Goal: Task Accomplishment & Management: Manage account settings

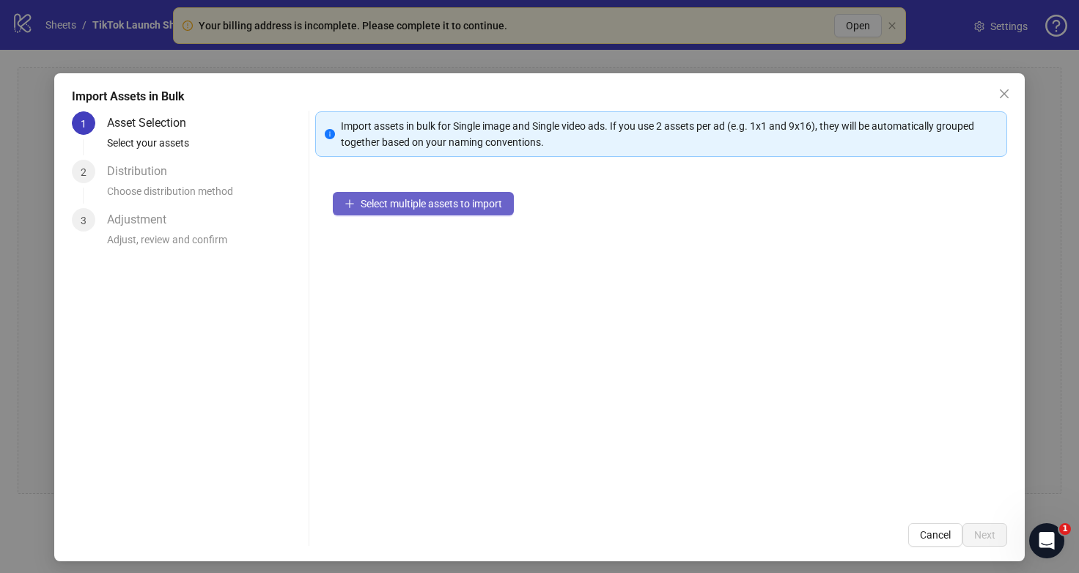
click at [459, 204] on span "Select multiple assets to import" at bounding box center [431, 204] width 141 height 12
click at [393, 210] on button "Select multiple assets to import" at bounding box center [423, 203] width 181 height 23
click at [377, 204] on span "Select multiple assets to import" at bounding box center [431, 204] width 141 height 12
click at [374, 200] on span "Select multiple assets to import" at bounding box center [431, 204] width 141 height 12
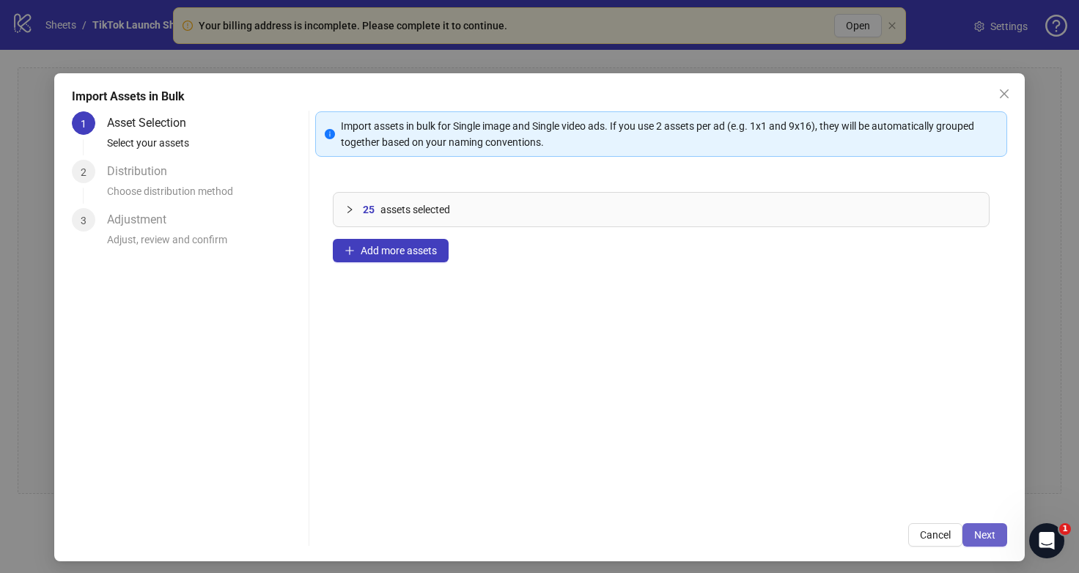
click at [994, 533] on span "Next" at bounding box center [984, 535] width 21 height 12
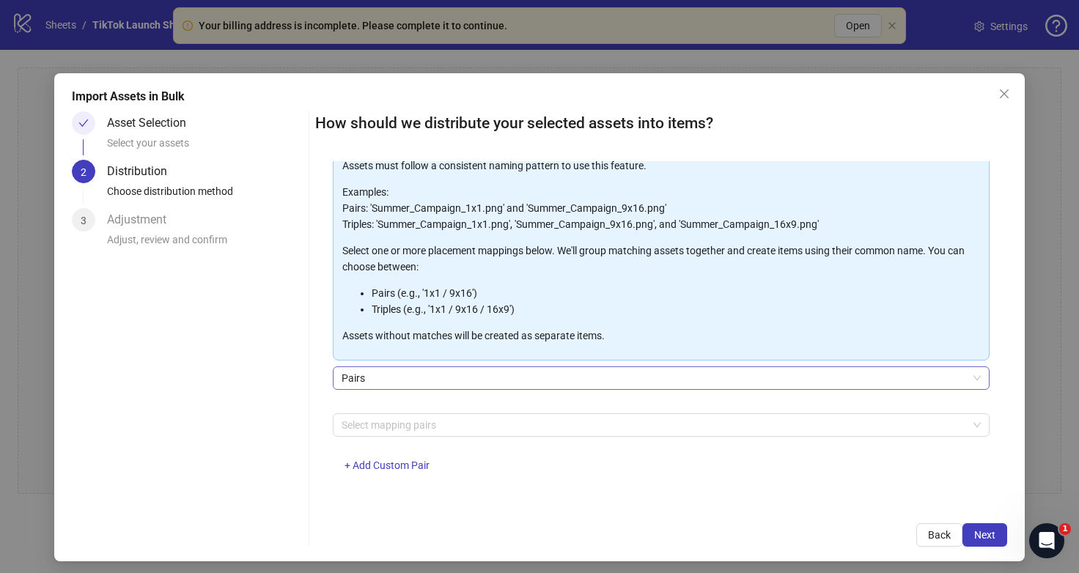
scroll to position [84, 0]
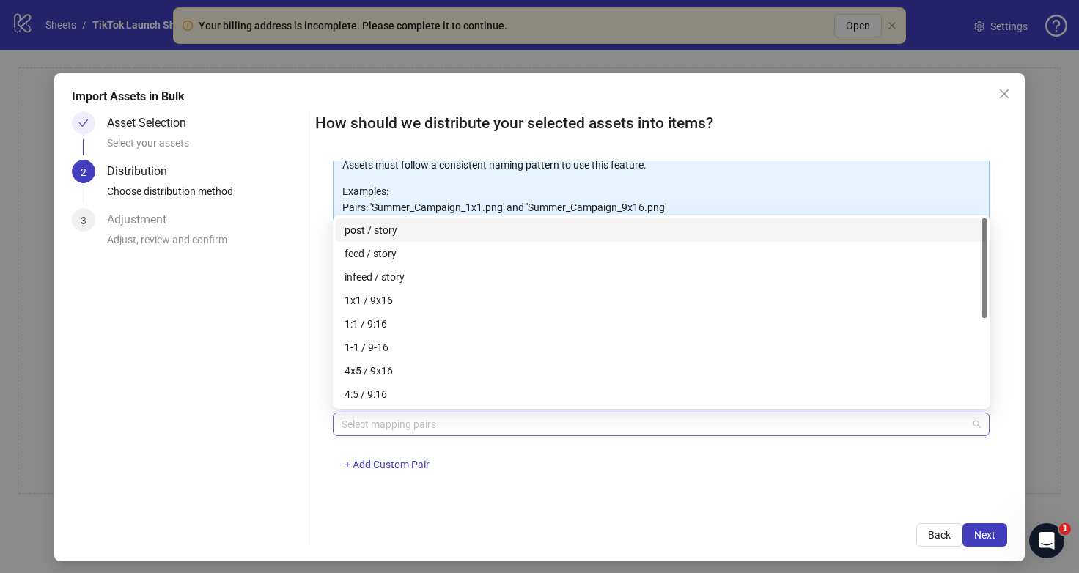
click at [446, 415] on div at bounding box center [654, 424] width 636 height 21
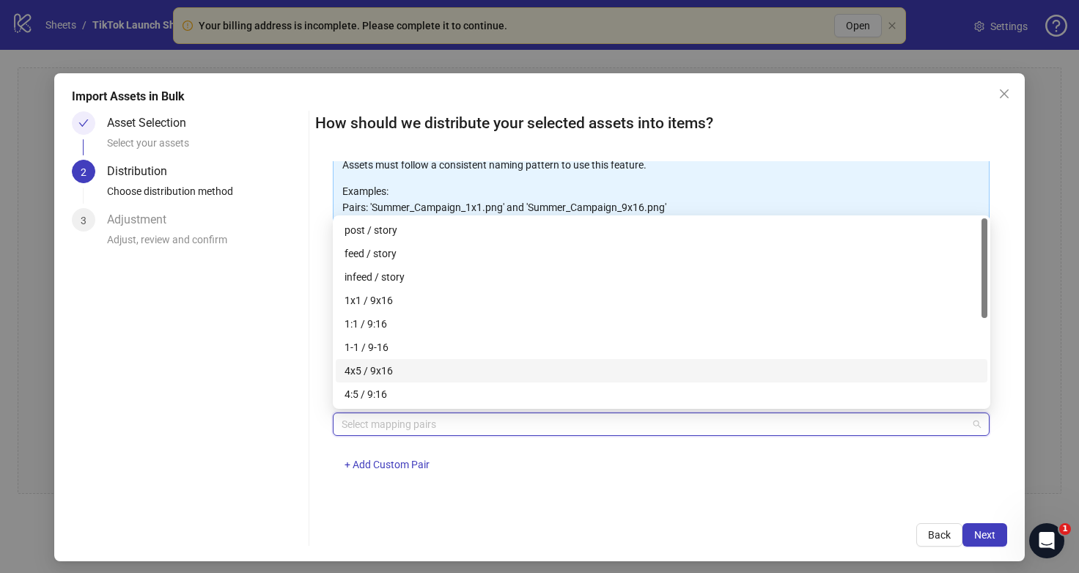
click at [436, 375] on div "4x5 / 9x16" at bounding box center [661, 371] width 634 height 16
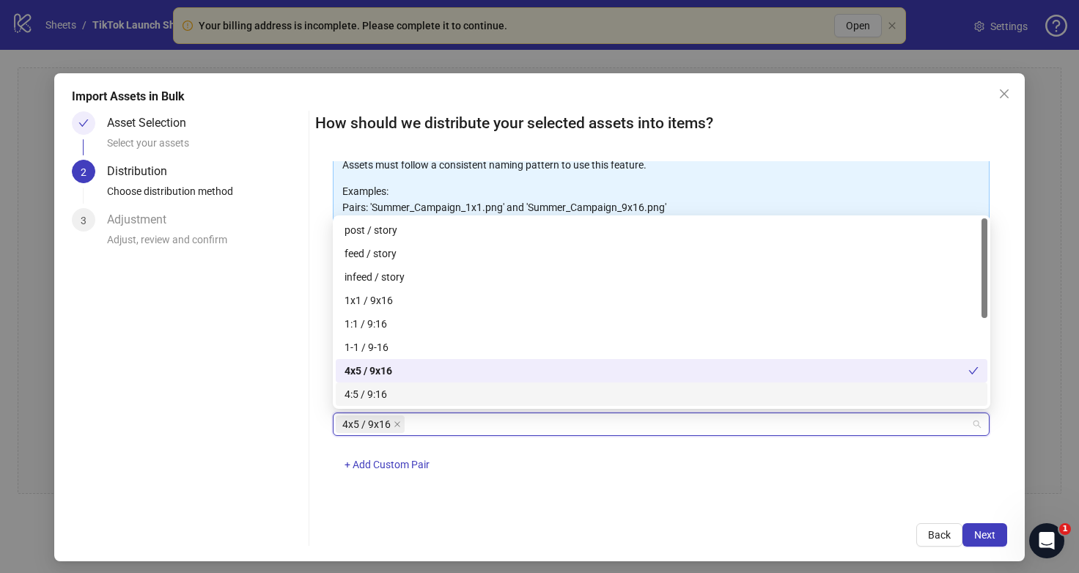
click at [788, 508] on div "How should we distribute your selected assets into items? One asset per item Gr…" at bounding box center [661, 328] width 692 height 435
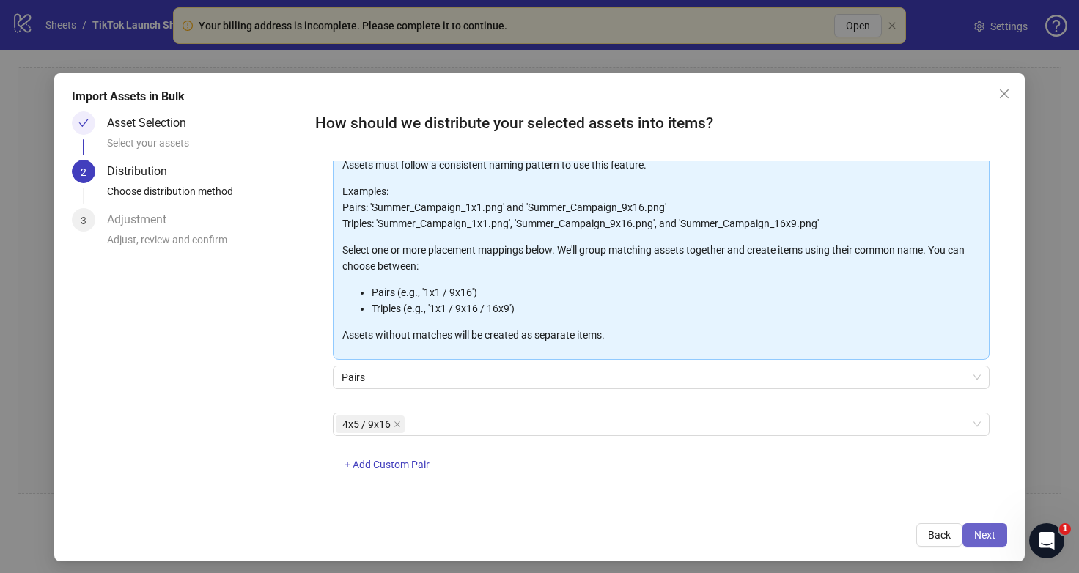
click at [978, 529] on span "Next" at bounding box center [984, 535] width 21 height 12
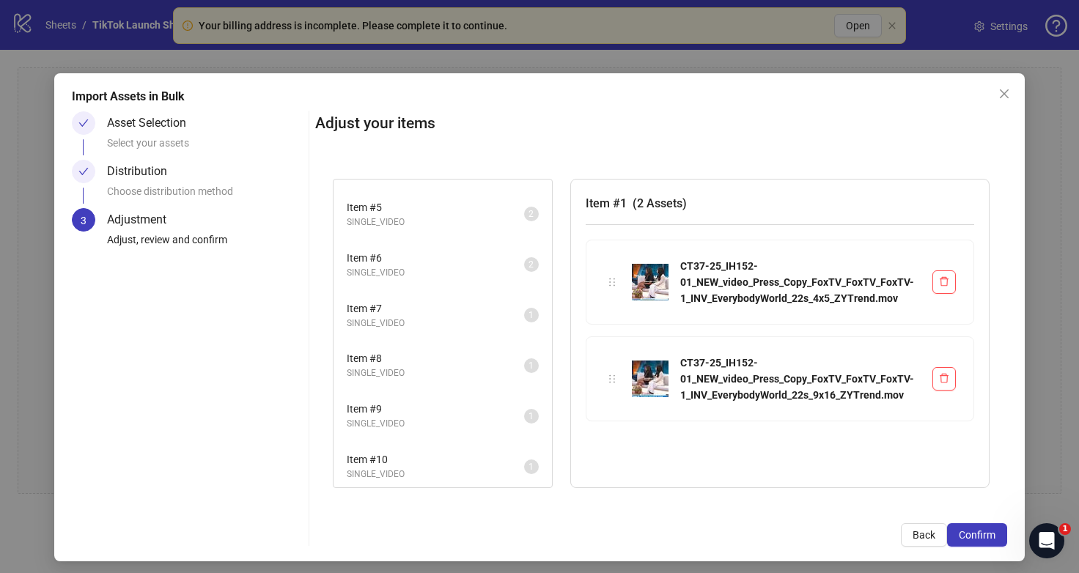
scroll to position [0, 0]
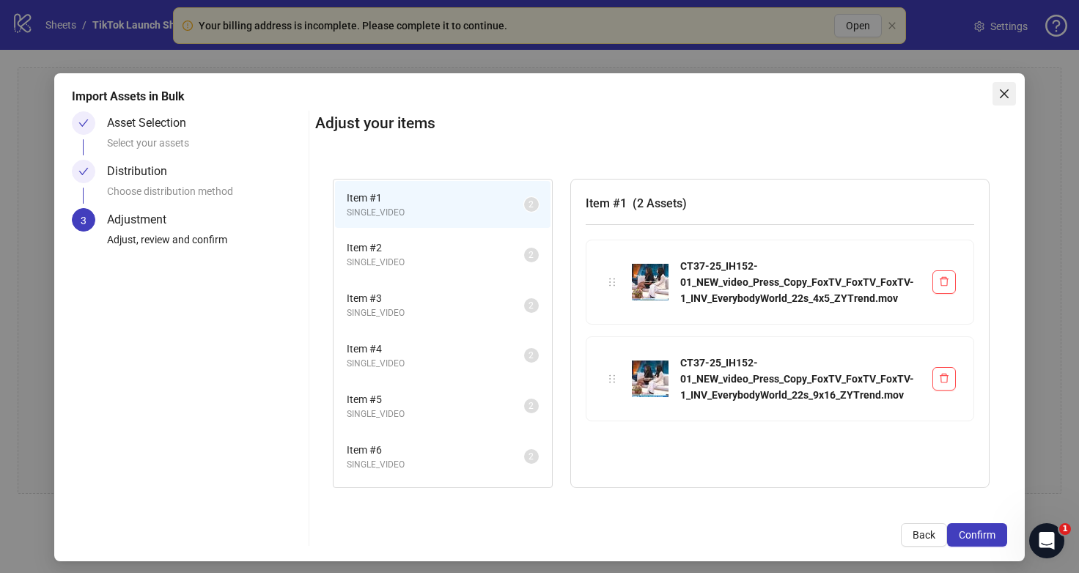
click at [1007, 89] on icon "close" at bounding box center [1004, 94] width 12 height 12
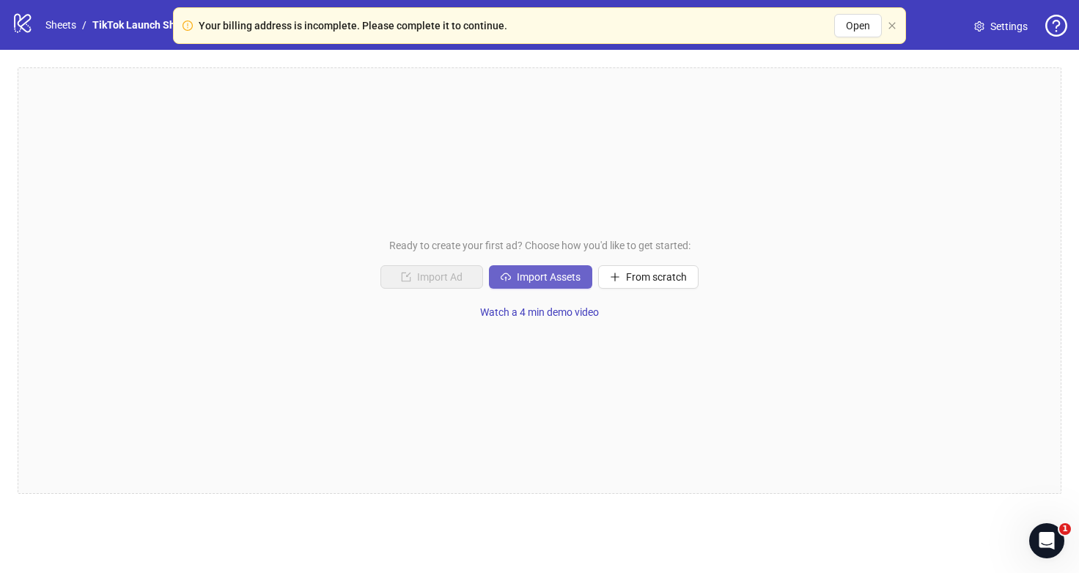
click at [542, 276] on span "Import Assets" at bounding box center [549, 277] width 64 height 12
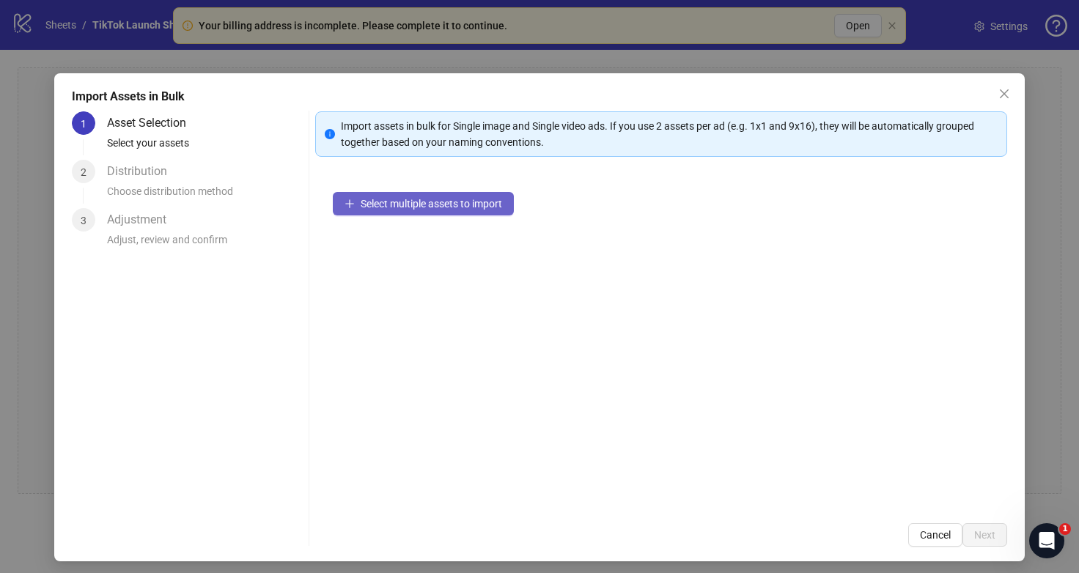
click at [420, 204] on span "Select multiple assets to import" at bounding box center [431, 204] width 141 height 12
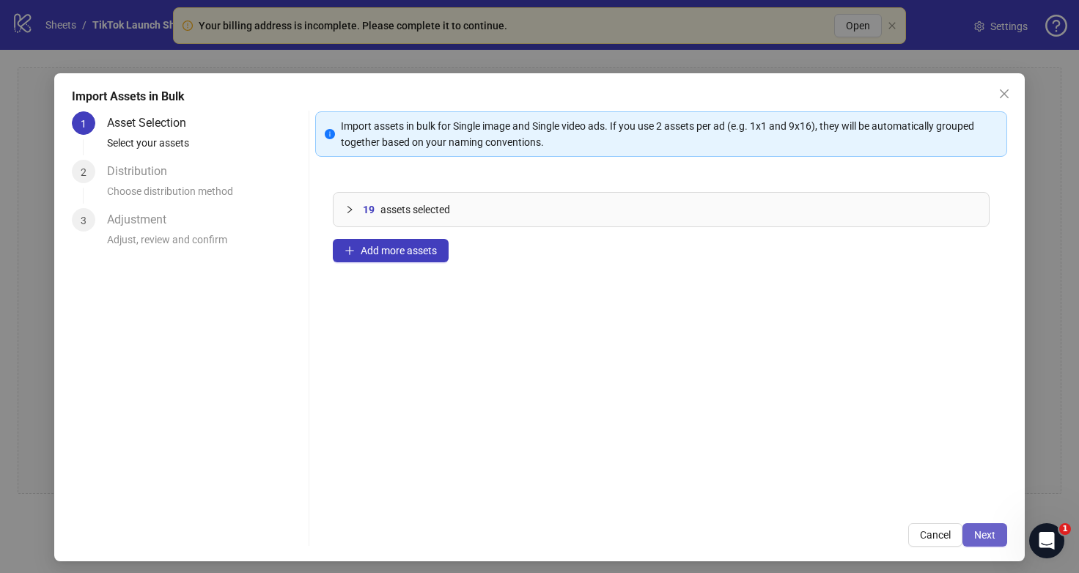
click at [978, 539] on span "Next" at bounding box center [984, 535] width 21 height 12
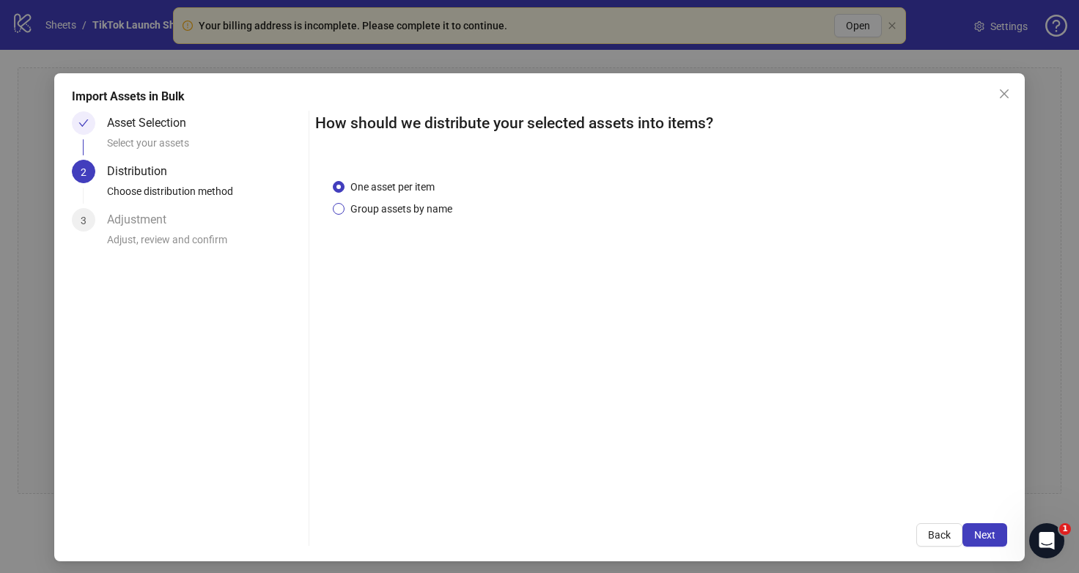
click at [418, 213] on span "Group assets by name" at bounding box center [401, 209] width 114 height 16
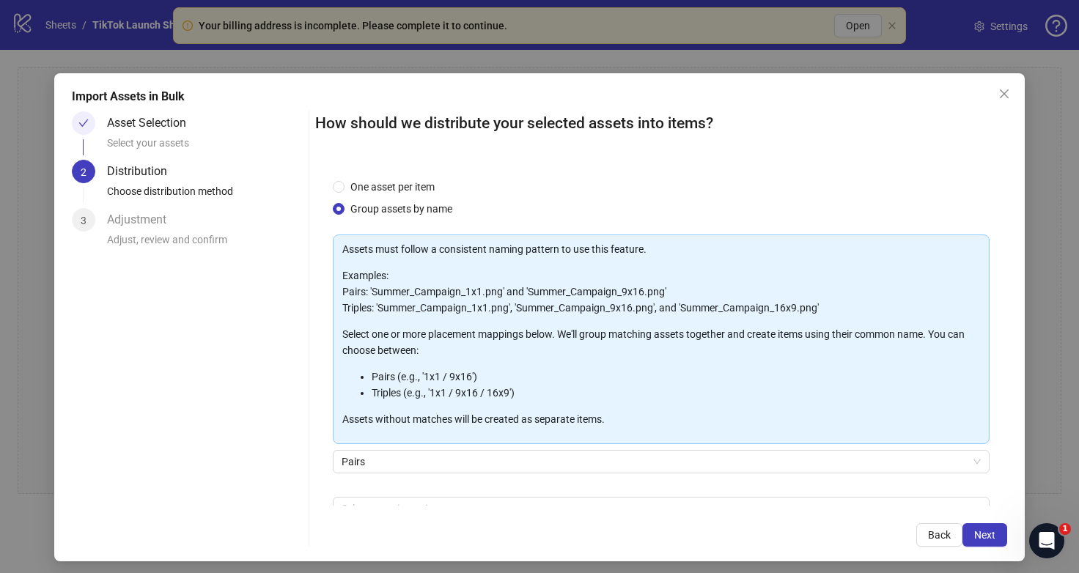
scroll to position [84, 0]
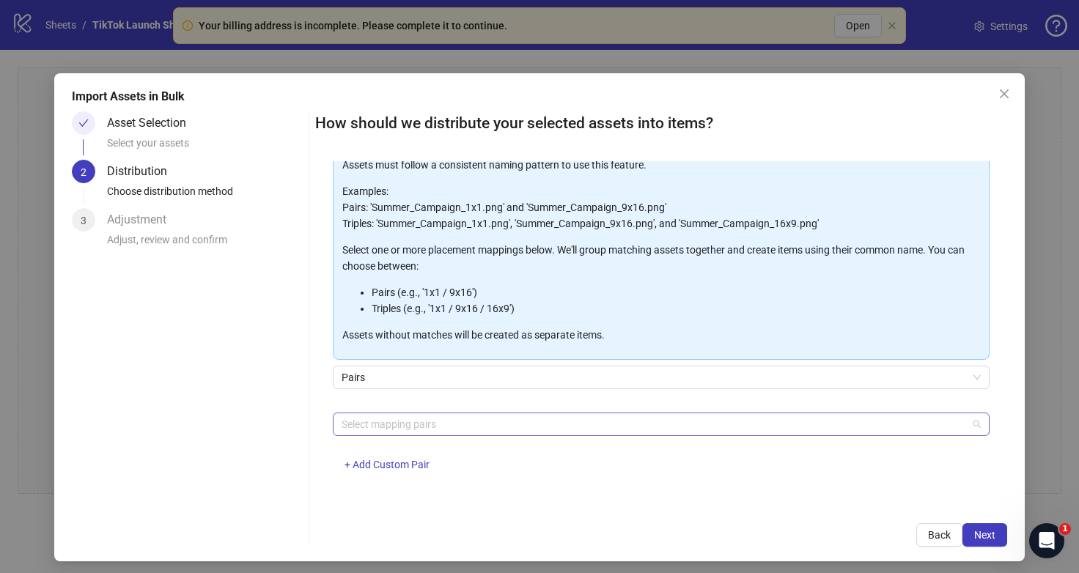
click at [395, 421] on div at bounding box center [654, 424] width 636 height 21
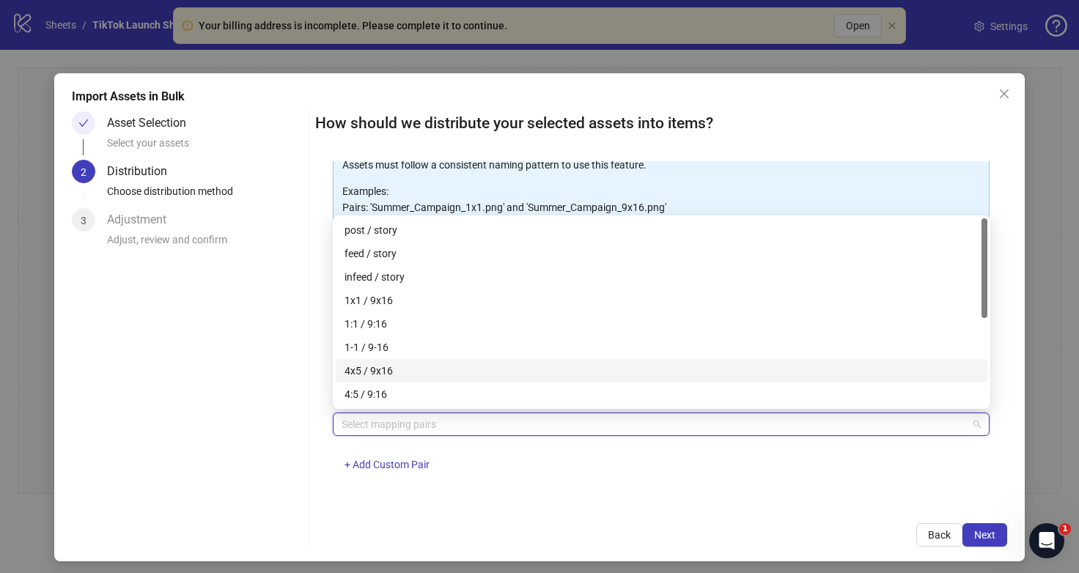
click at [427, 378] on div "4x5 / 9x16" at bounding box center [661, 371] width 634 height 16
click at [983, 532] on span "Next" at bounding box center [984, 535] width 21 height 12
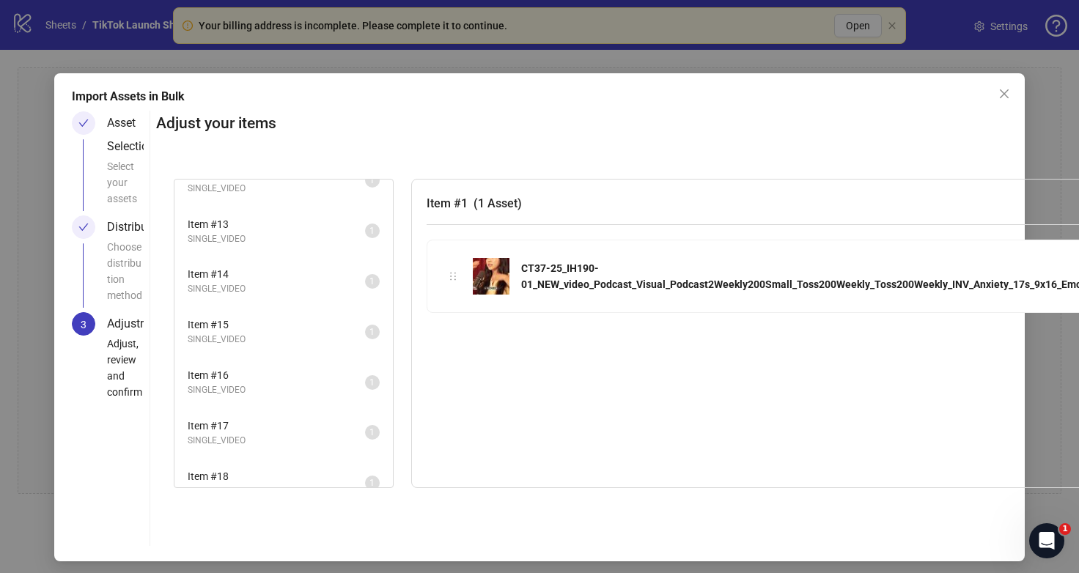
scroll to position [650, 0]
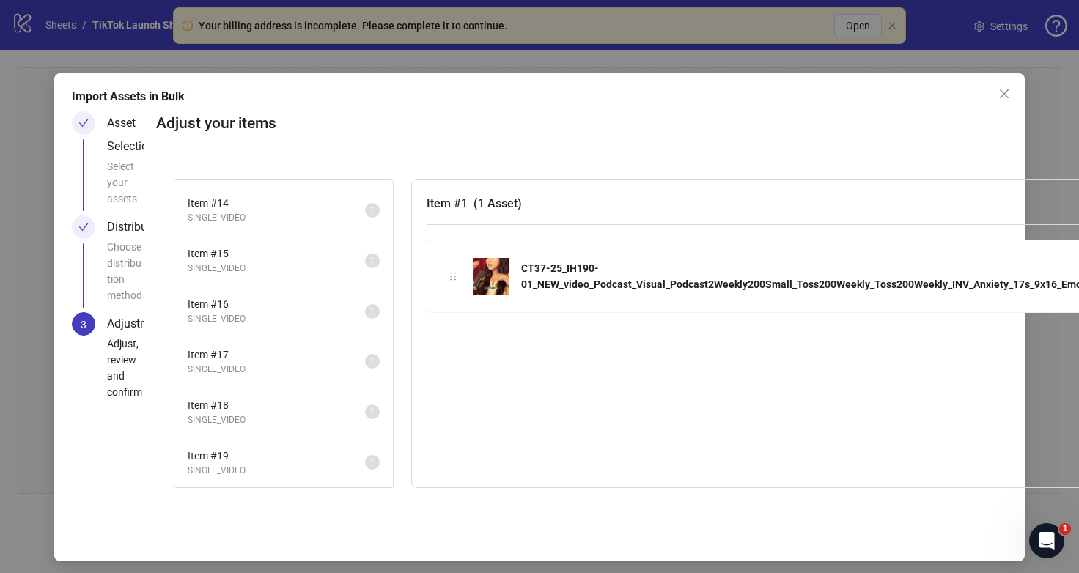
click at [835, 501] on div "Item # 1 SINGLE_VIDEO 1 Item # 2 SINGLE_VIDEO 1 Item # 3 SINGLE_VIDEO 1 Item # …" at bounding box center [676, 333] width 1041 height 344
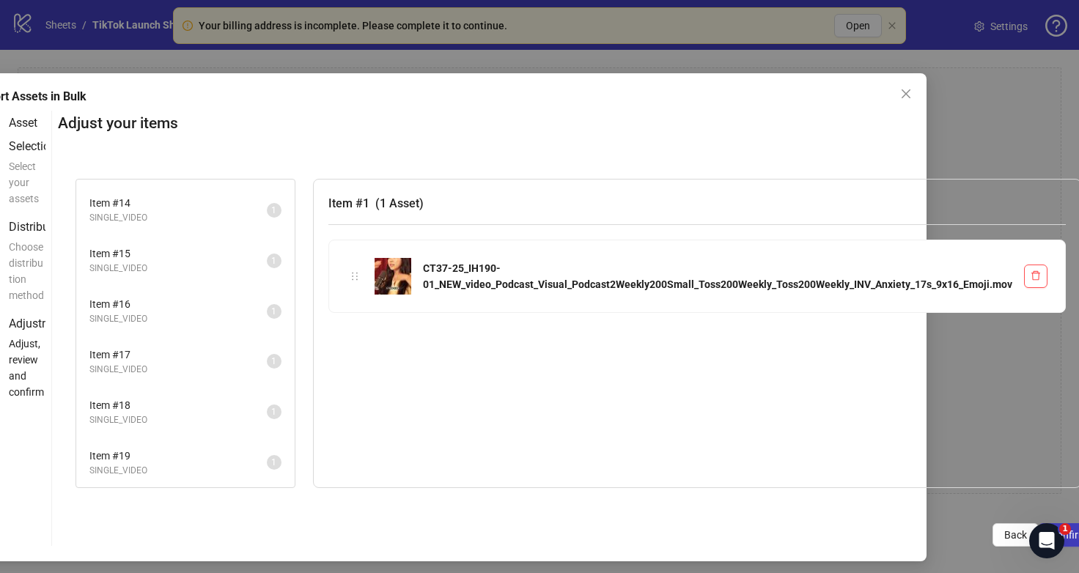
scroll to position [0, 114]
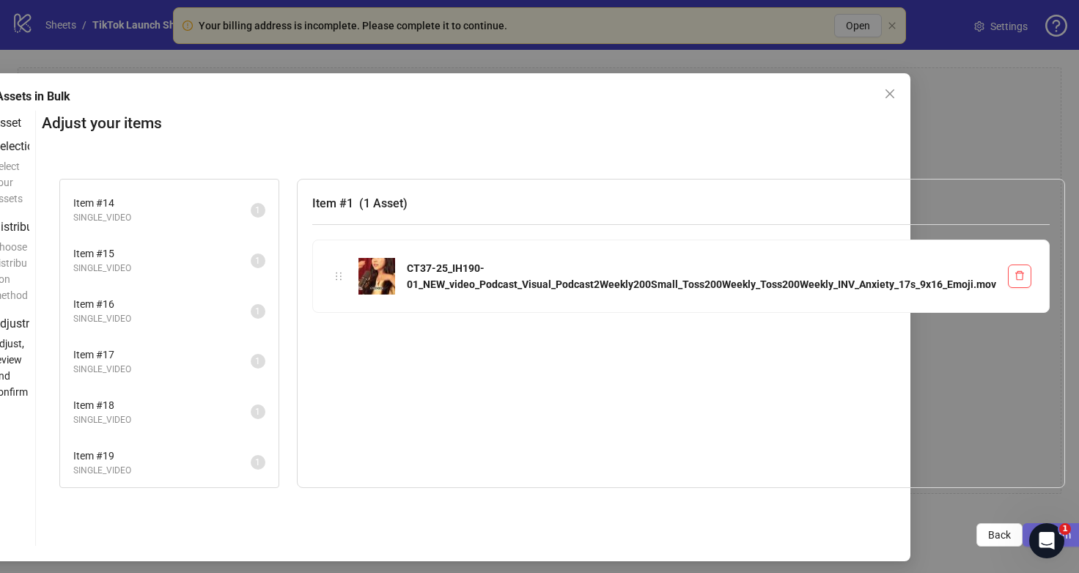
click at [1025, 529] on button "Confirm" at bounding box center [1052, 534] width 60 height 23
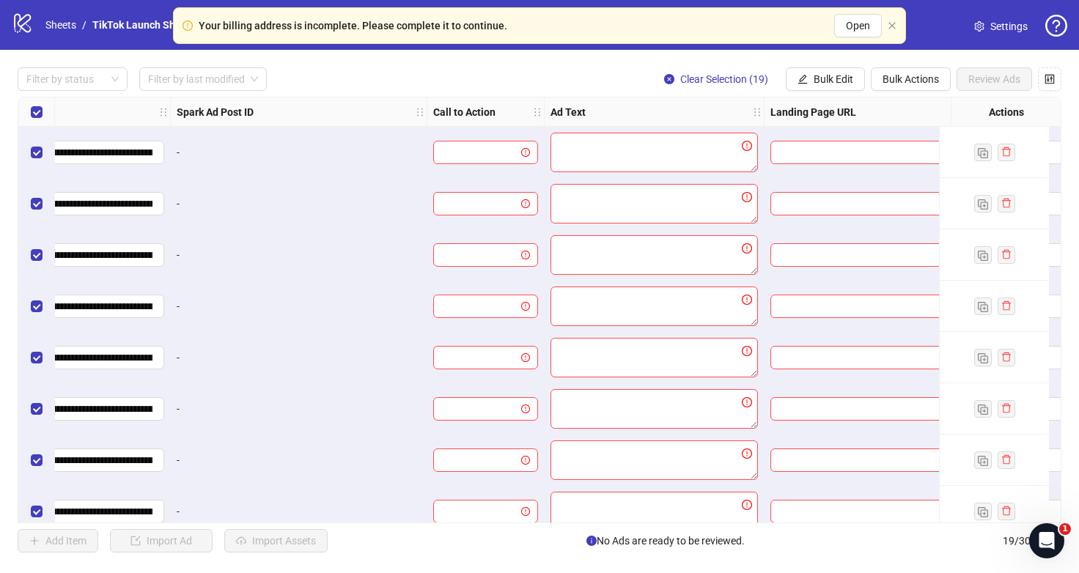
scroll to position [0, 706]
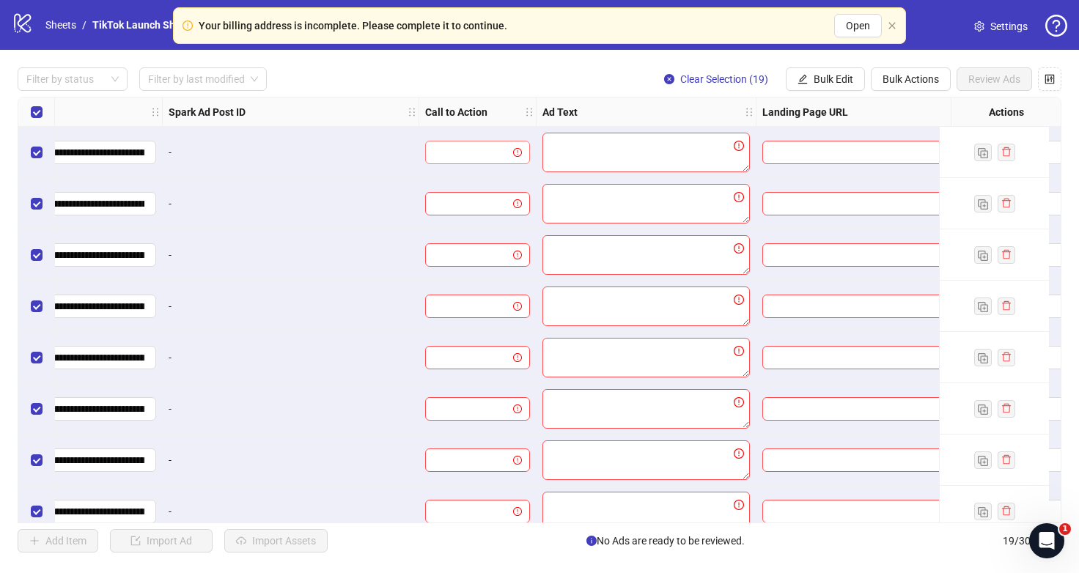
click at [498, 156] on input "search" at bounding box center [471, 152] width 74 height 22
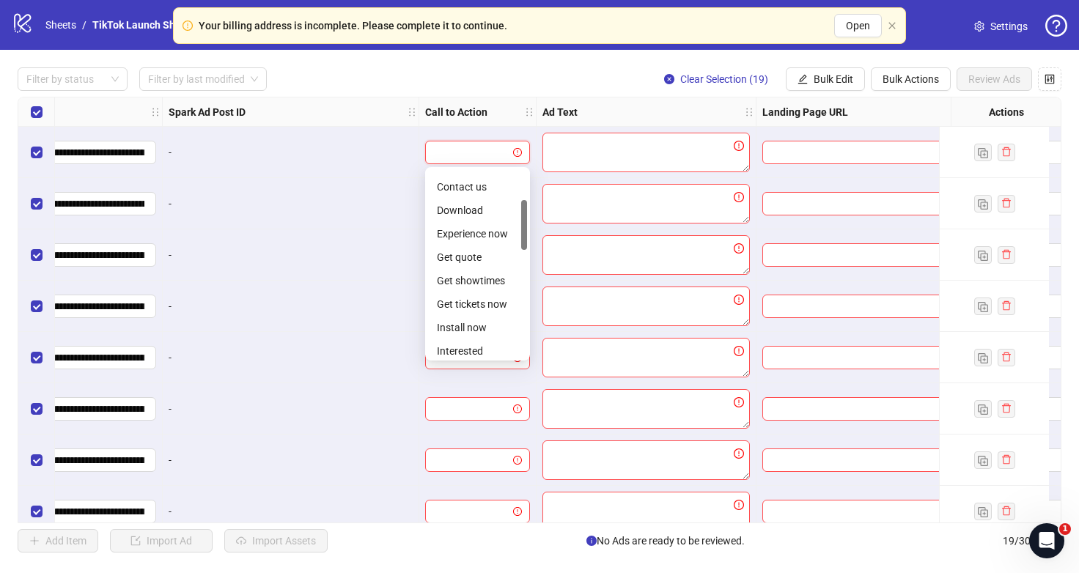
scroll to position [68, 0]
click at [479, 229] on div "Download" at bounding box center [477, 231] width 81 height 16
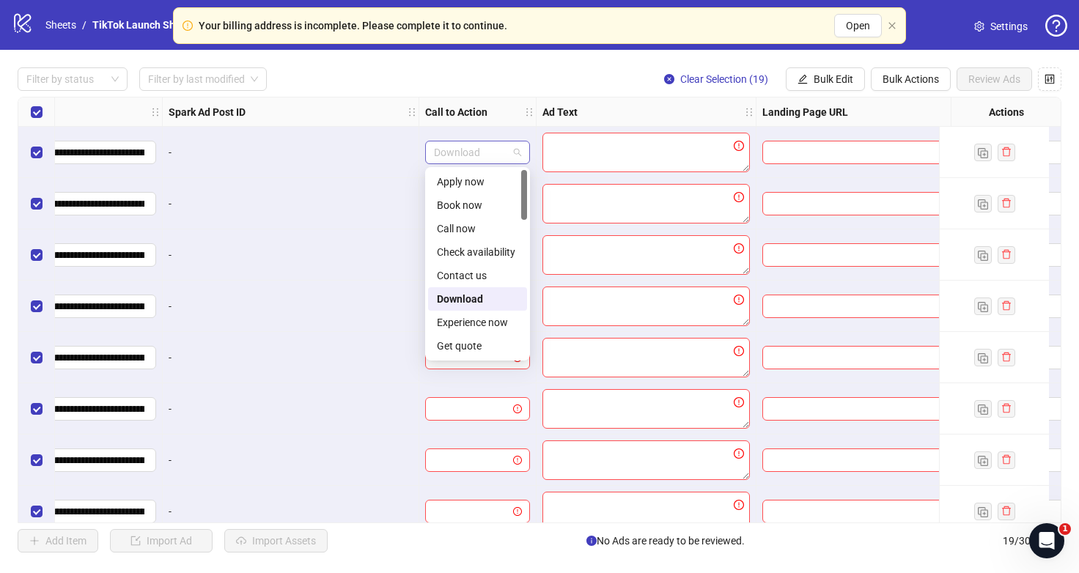
click at [479, 153] on span "Download" at bounding box center [477, 152] width 87 height 22
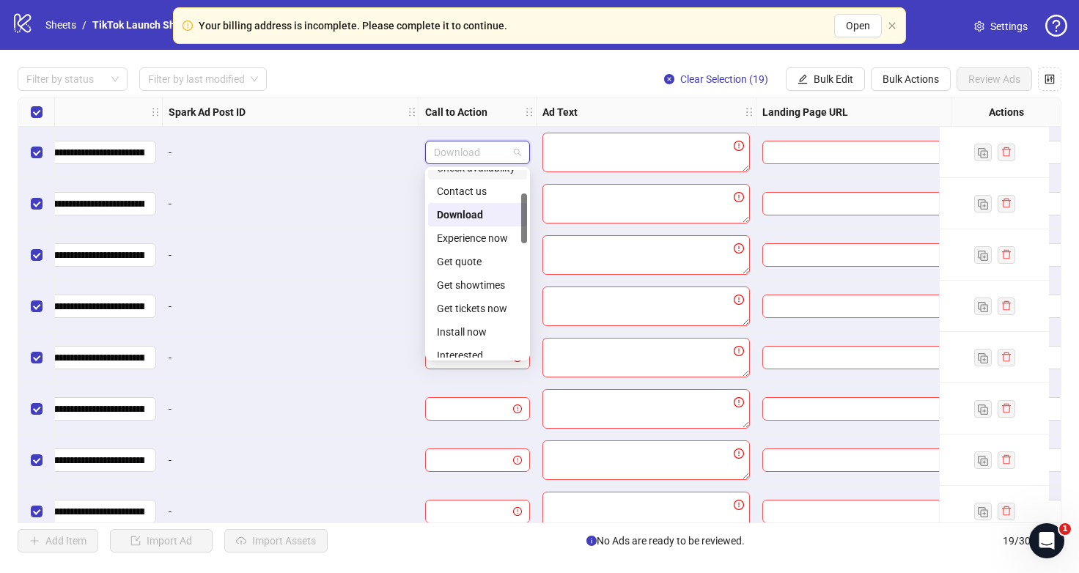
scroll to position [103, 0]
click at [396, 244] on div "-" at bounding box center [291, 254] width 256 height 51
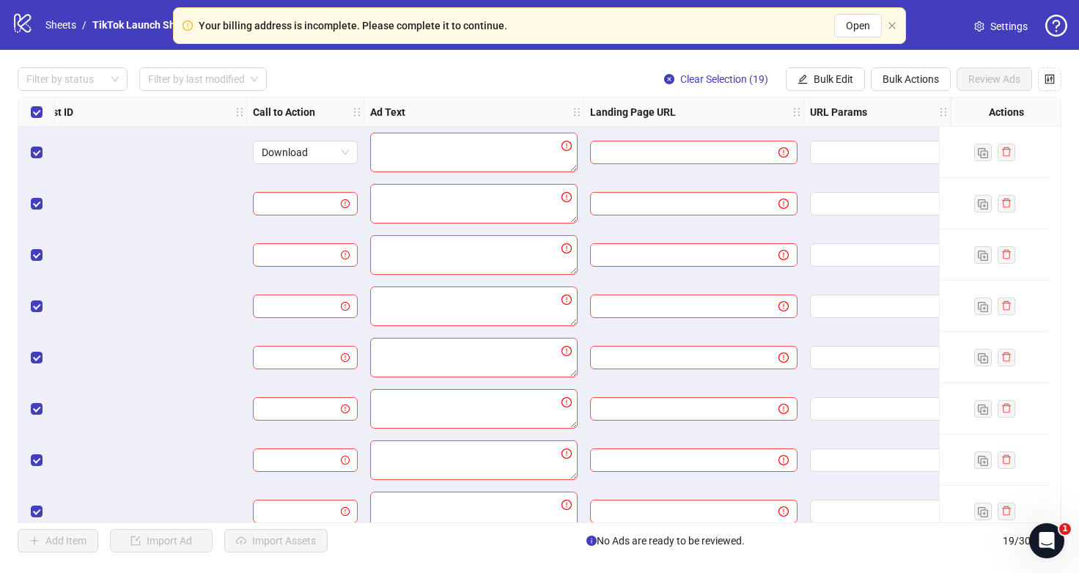
scroll to position [0, 865]
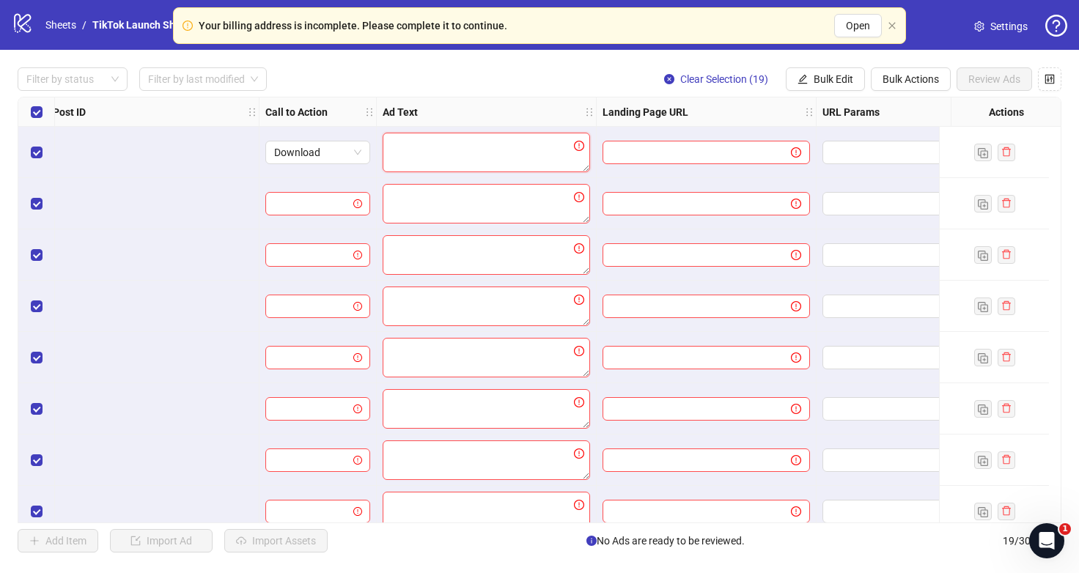
click at [509, 138] on textarea at bounding box center [486, 153] width 207 height 40
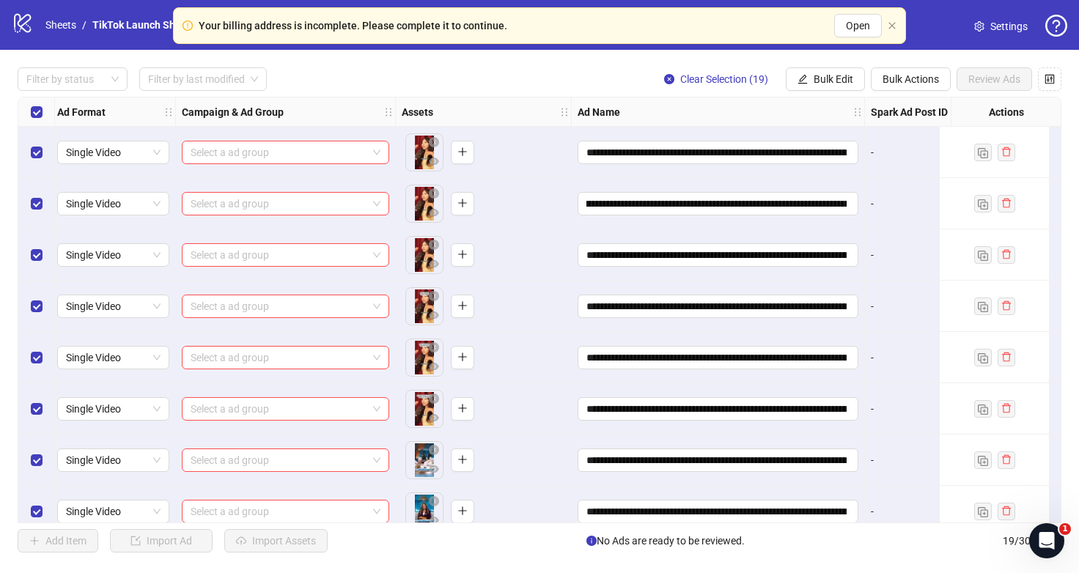
scroll to position [0, 0]
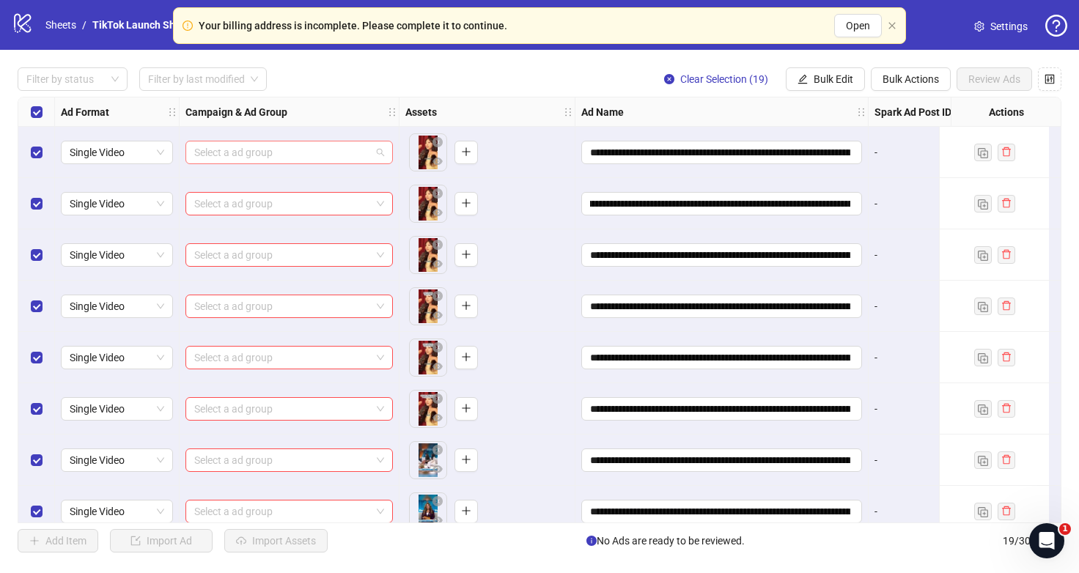
click at [310, 158] on input "search" at bounding box center [282, 152] width 177 height 22
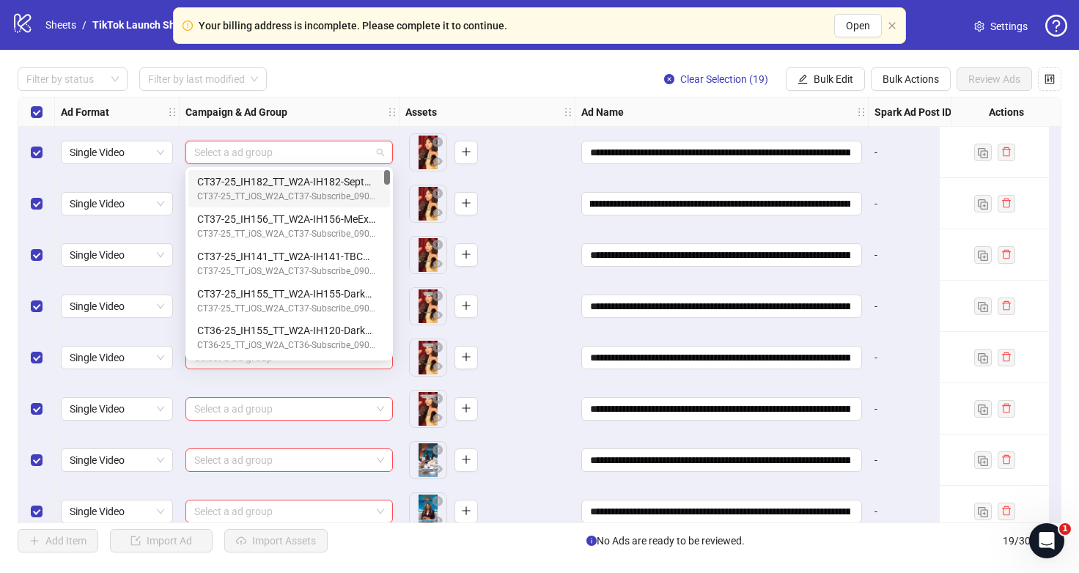
click at [350, 149] on input "search" at bounding box center [282, 152] width 177 height 22
click at [369, 129] on div "Select a ad group" at bounding box center [290, 152] width 220 height 51
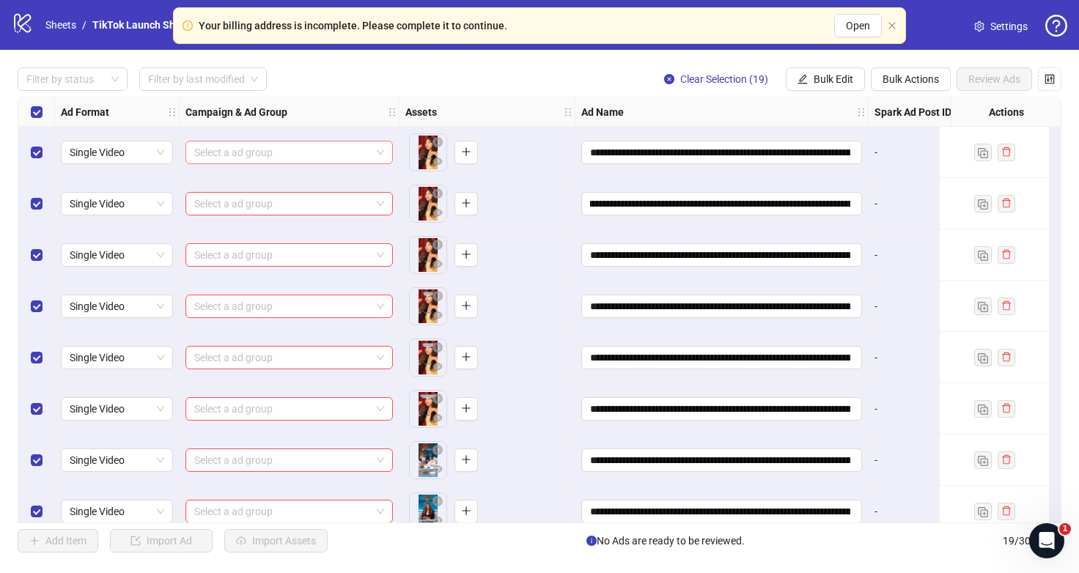
click at [346, 147] on input "search" at bounding box center [282, 152] width 177 height 22
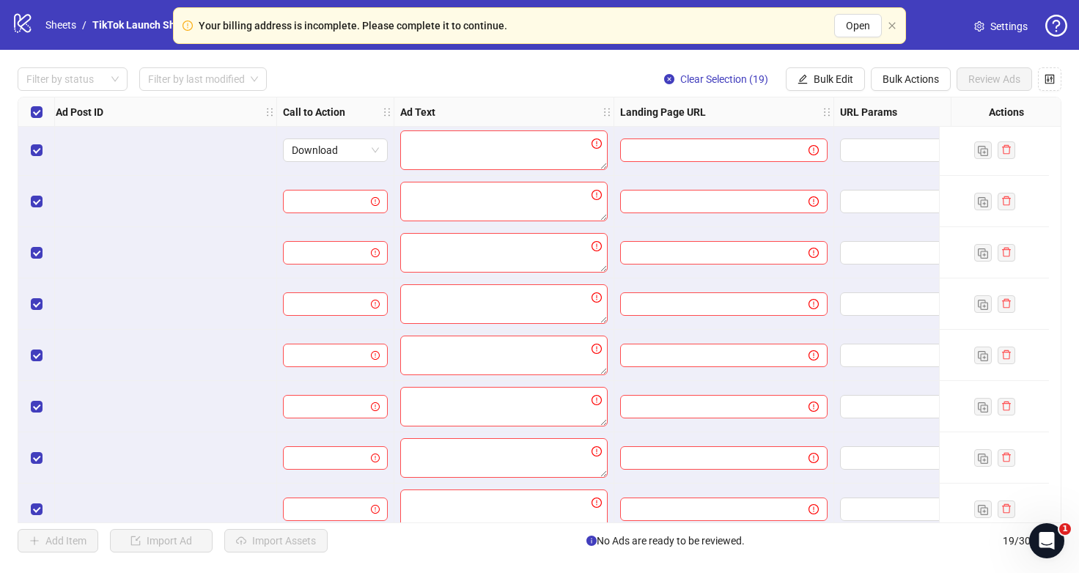
scroll to position [2, 867]
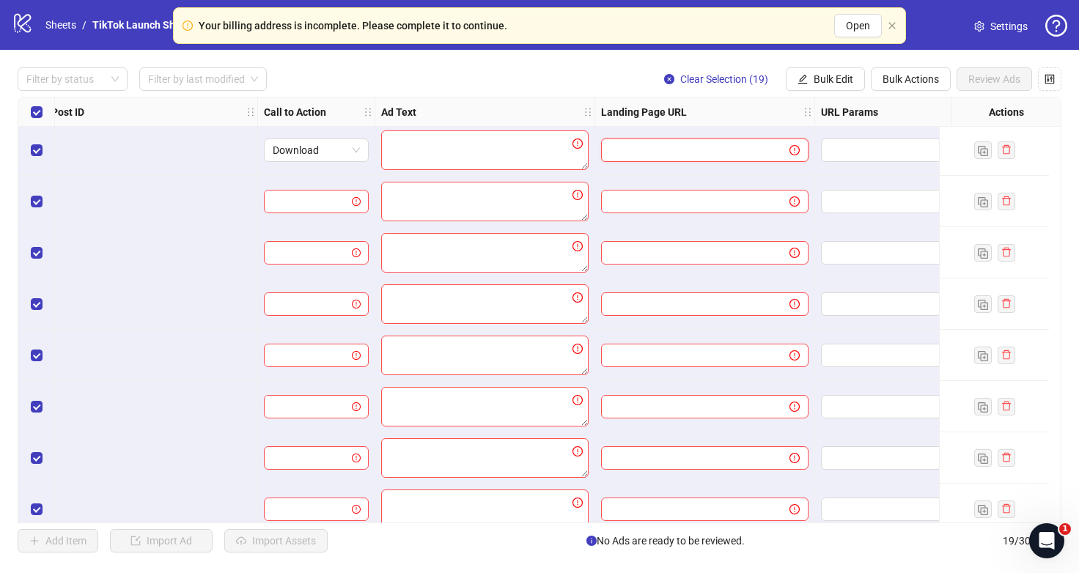
click at [662, 145] on input "text" at bounding box center [689, 150] width 159 height 16
paste input "**********"
type input "**********"
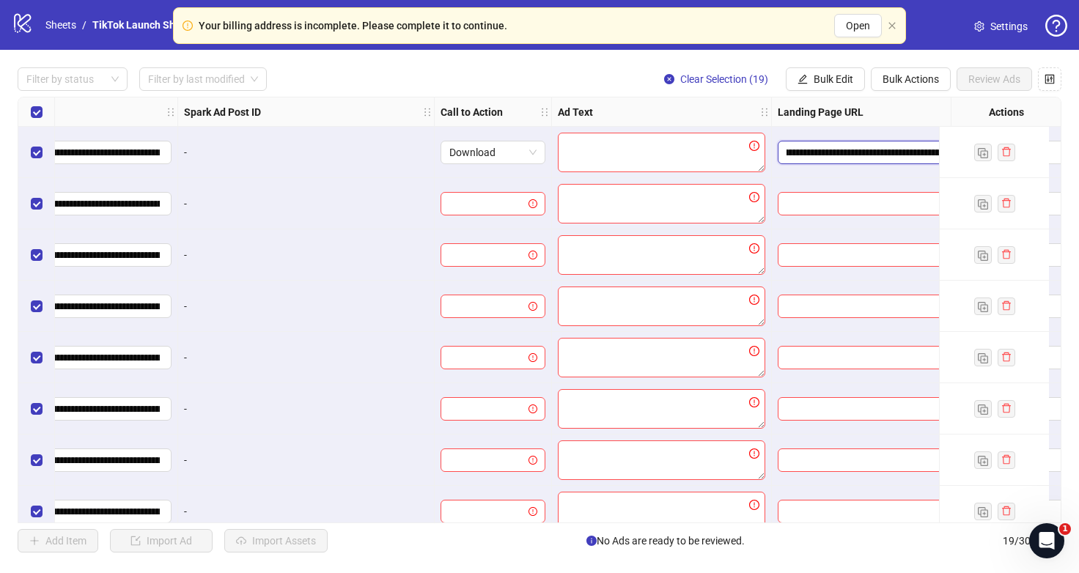
scroll to position [0, 645]
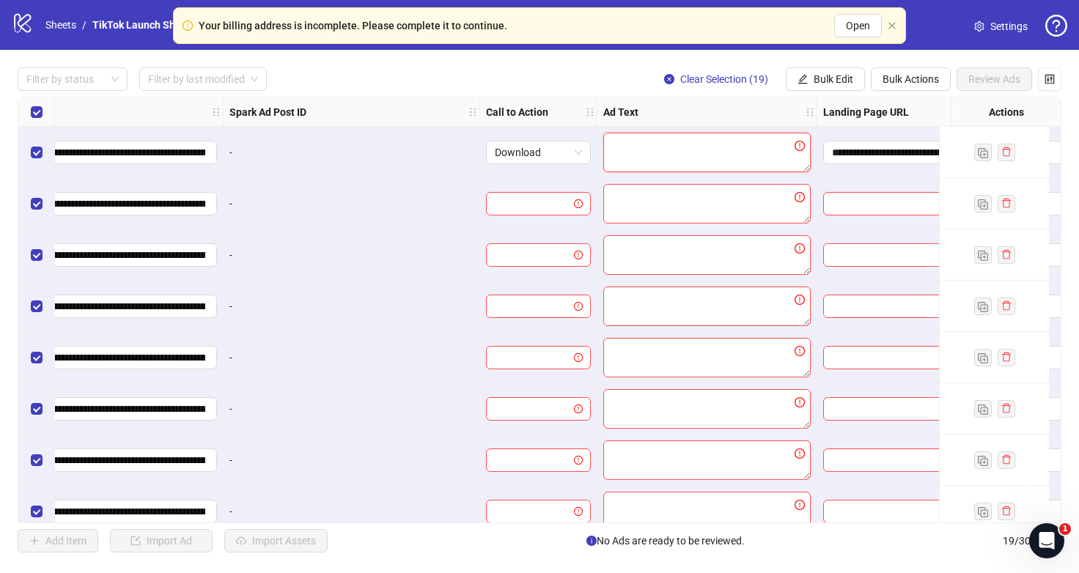
click at [651, 136] on textarea at bounding box center [706, 153] width 207 height 40
click at [424, 191] on div "-" at bounding box center [351, 203] width 256 height 51
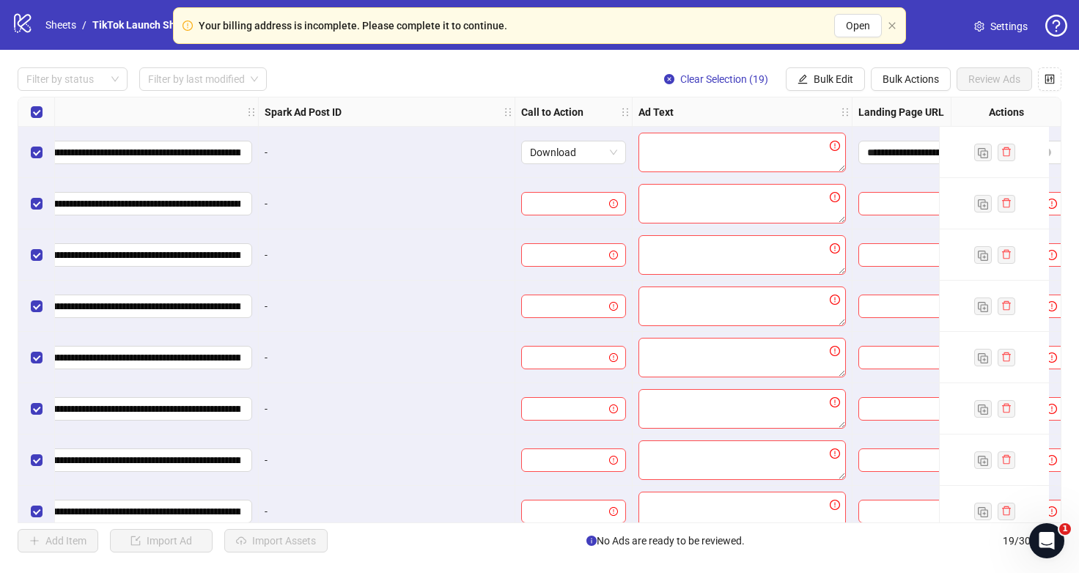
scroll to position [0, 613]
click at [671, 149] on textarea at bounding box center [738, 153] width 207 height 40
type textarea "*"
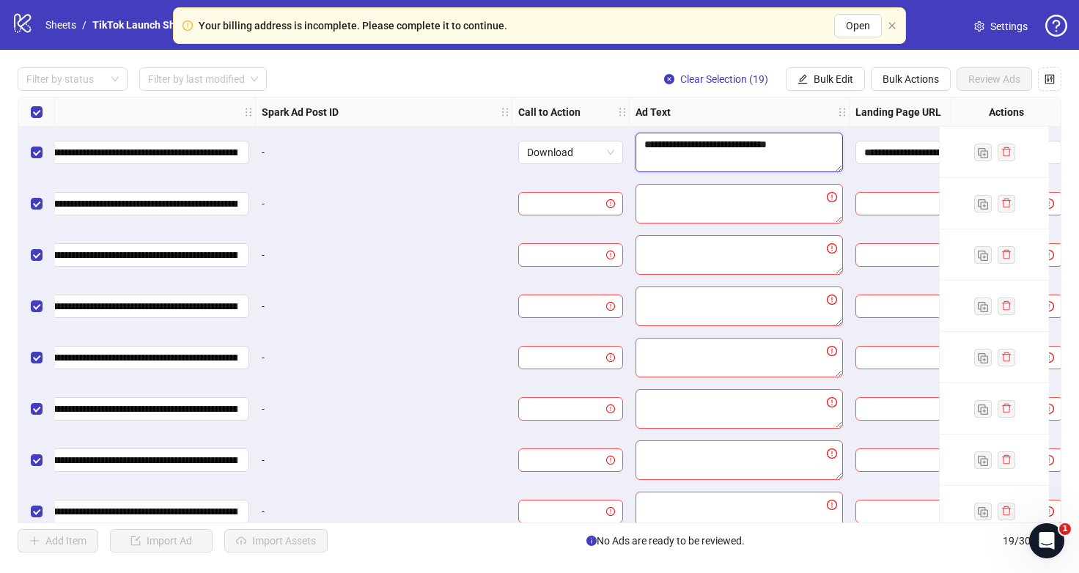
type textarea "**********"
click at [434, 233] on div "-" at bounding box center [384, 254] width 256 height 51
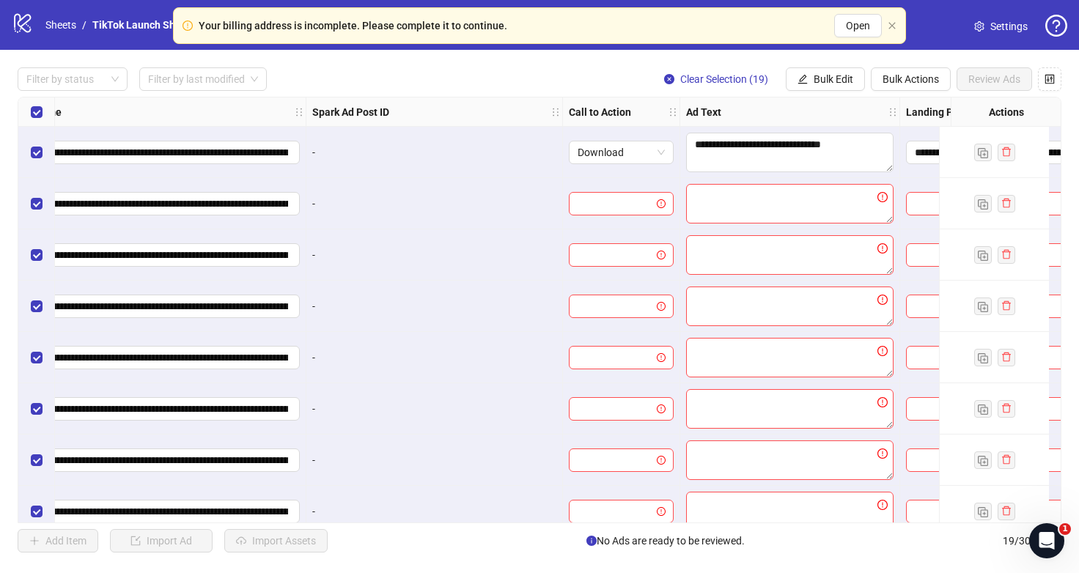
scroll to position [0, 0]
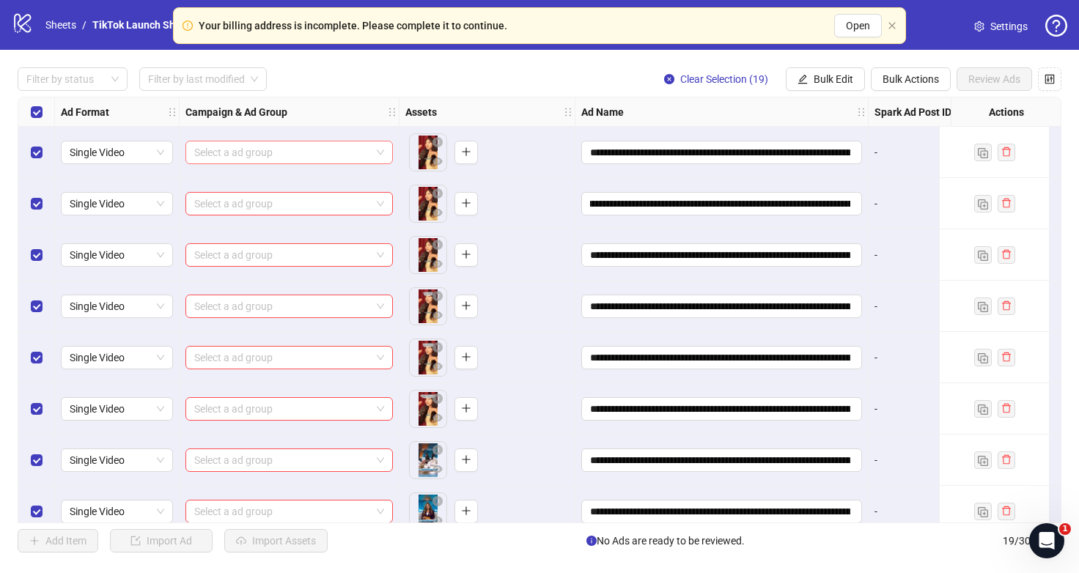
click at [359, 158] on input "search" at bounding box center [282, 152] width 177 height 22
click at [381, 151] on span at bounding box center [289, 152] width 190 height 22
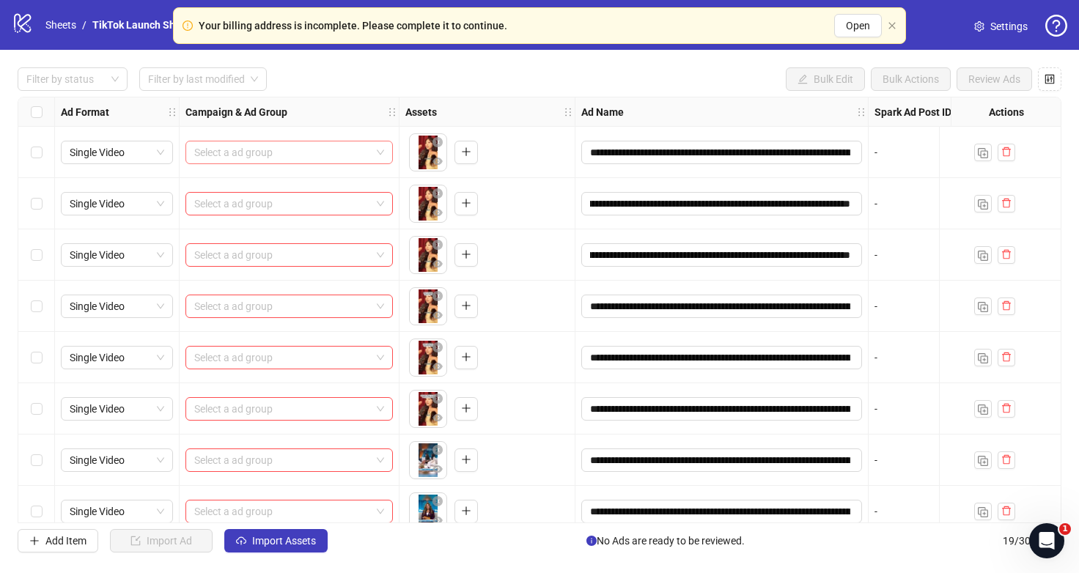
click at [301, 155] on input "search" at bounding box center [282, 152] width 177 height 22
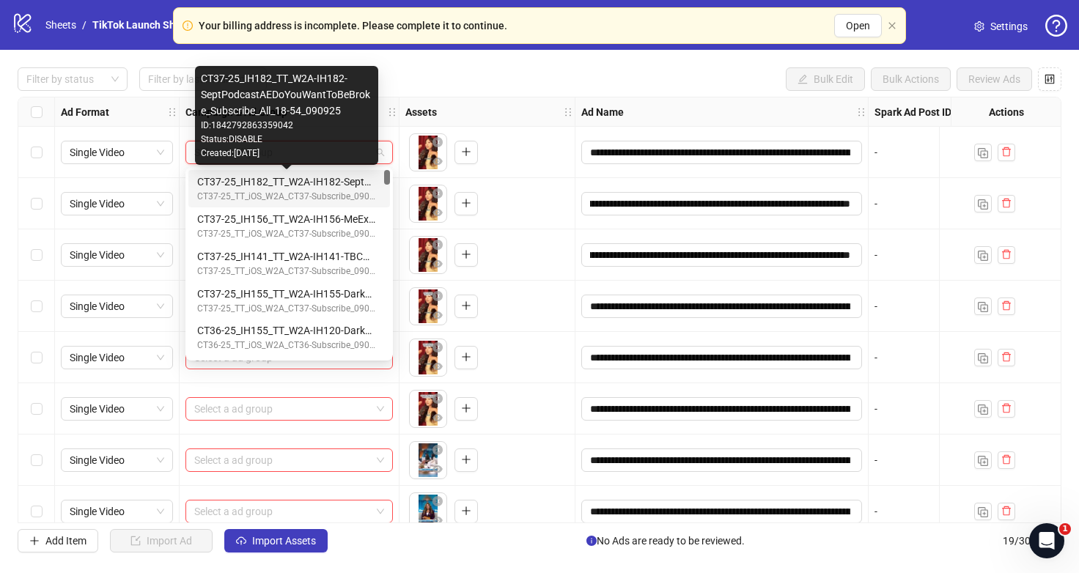
click at [341, 186] on div "CT37-25_IH182_TT_W2A-IH182-SeptPodcastAEDoYouWantToBeBroke_Subscribe_All_18-54_…" at bounding box center [286, 182] width 178 height 16
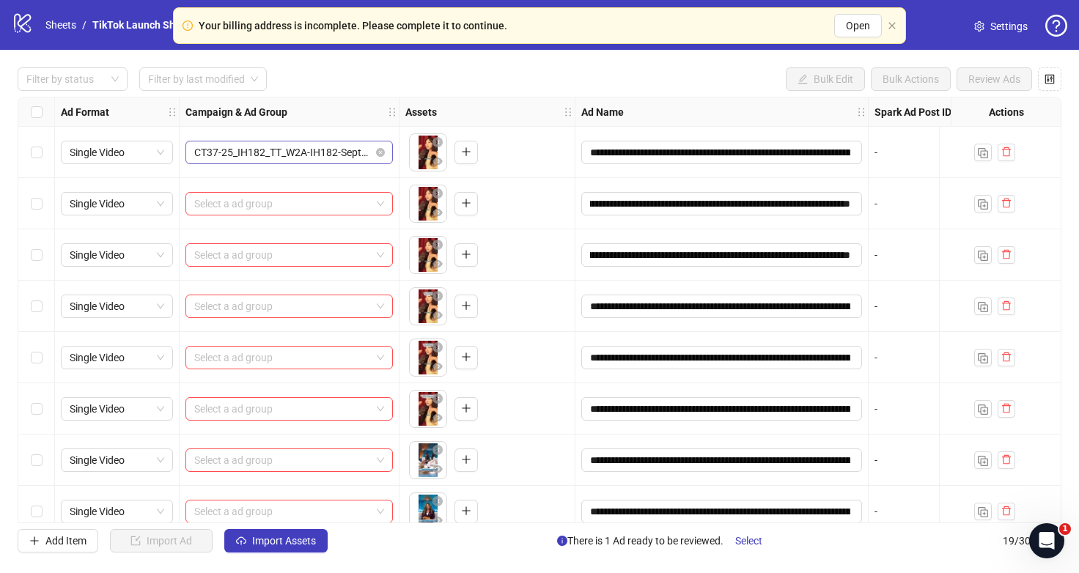
click at [342, 148] on span "CT37-25_IH182_TT_W2A-IH182-SeptPodcastAEDoYouWantToBeBroke_Subscribe_All_18-54_…" at bounding box center [289, 152] width 190 height 22
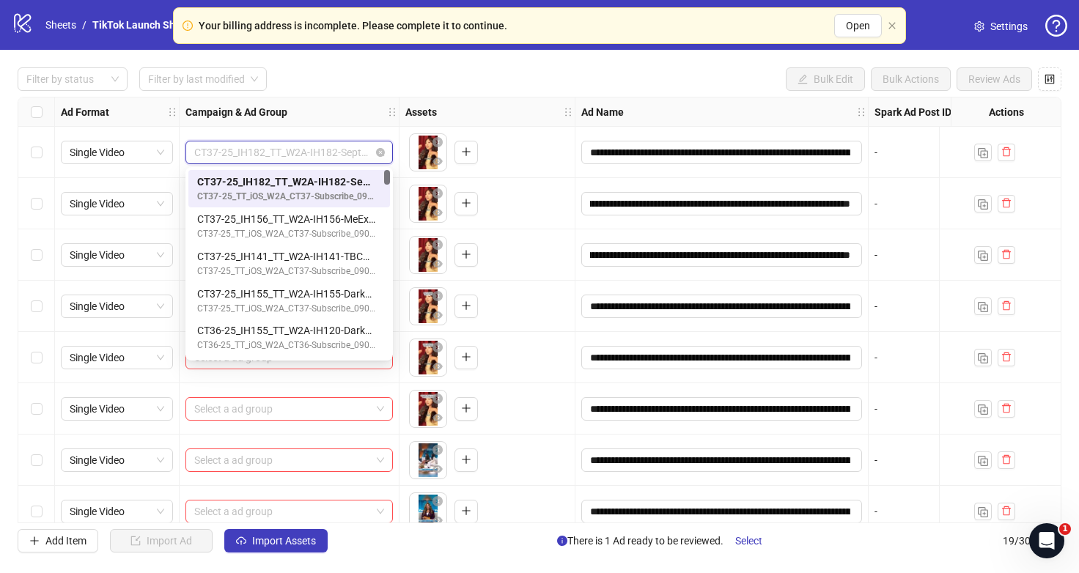
click at [342, 148] on span "CT37-25_IH182_TT_W2A-IH182-SeptPodcastAEDoYouWantToBeBroke_Subscribe_All_18-54_…" at bounding box center [289, 152] width 190 height 22
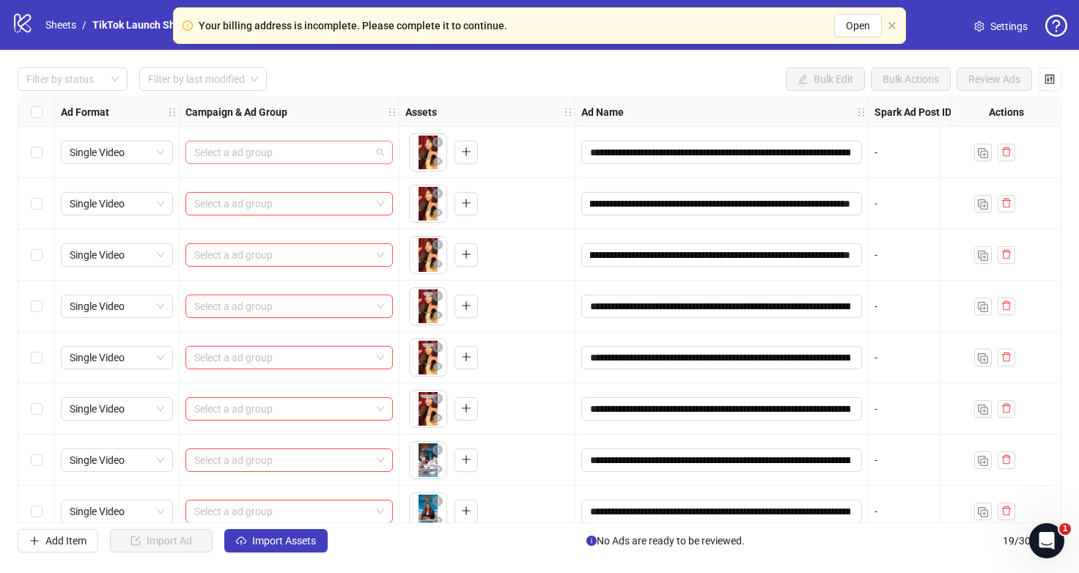
click at [330, 150] on input "search" at bounding box center [282, 152] width 177 height 22
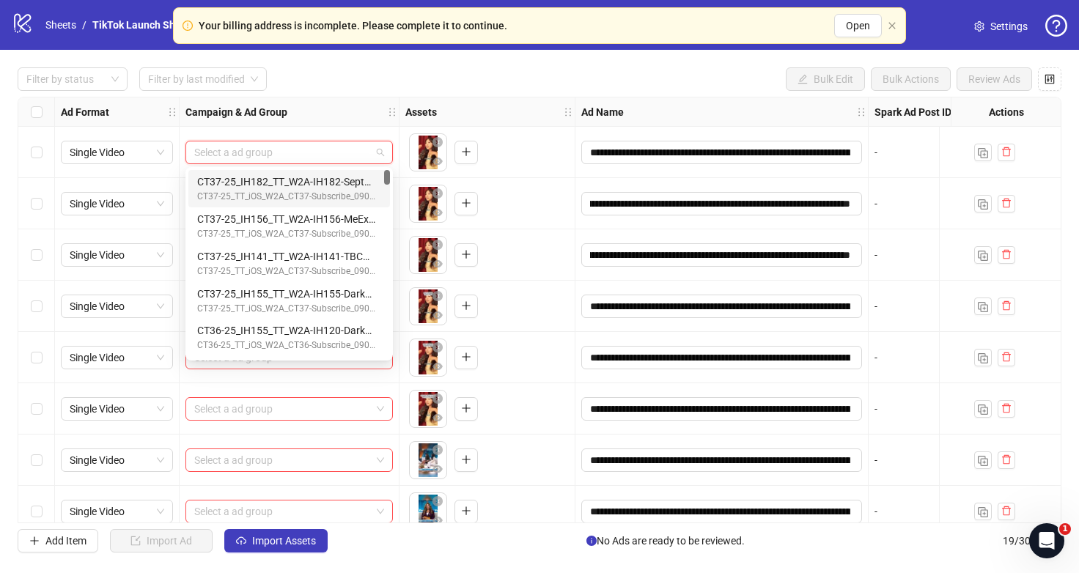
click at [522, 111] on div "Assets" at bounding box center [487, 111] width 176 height 29
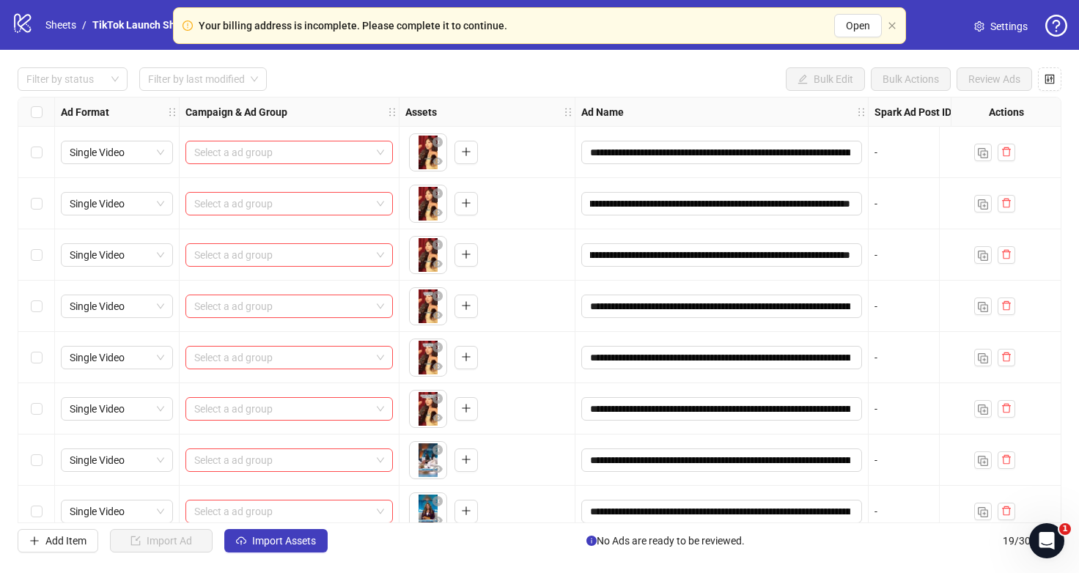
click at [400, 26] on div "Your billing address is incomplete. Please complete it to continue." at bounding box center [353, 26] width 308 height 16
click at [860, 30] on span "Open" at bounding box center [858, 26] width 24 height 12
click at [320, 149] on input "search" at bounding box center [282, 152] width 177 height 22
click at [281, 155] on input "search" at bounding box center [282, 152] width 177 height 22
click at [337, 77] on div "Filter by status Filter by last modified Bulk Edit Bulk Actions Review Ads" at bounding box center [539, 78] width 1043 height 23
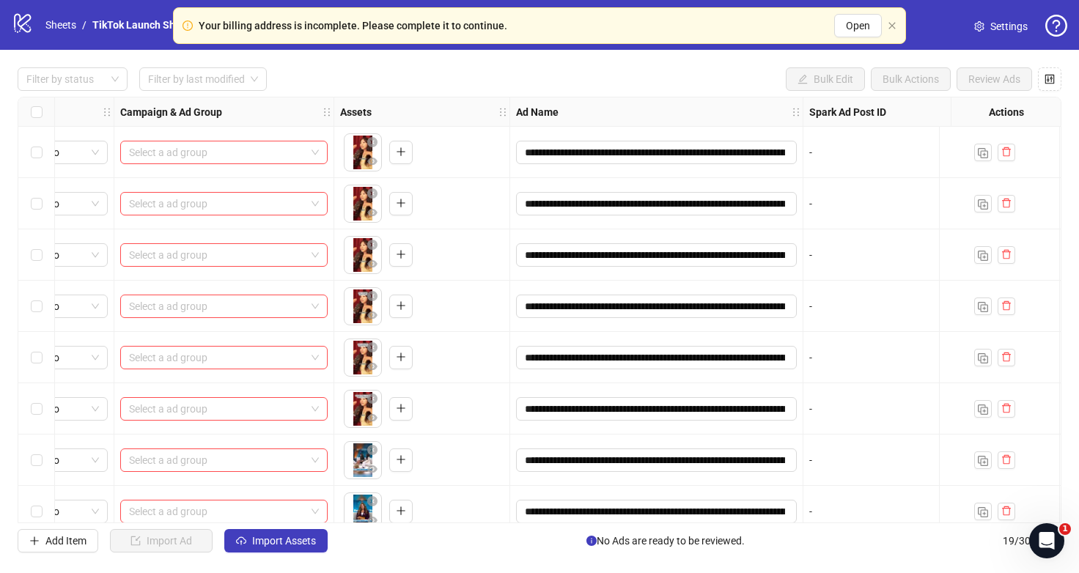
scroll to position [0, 18]
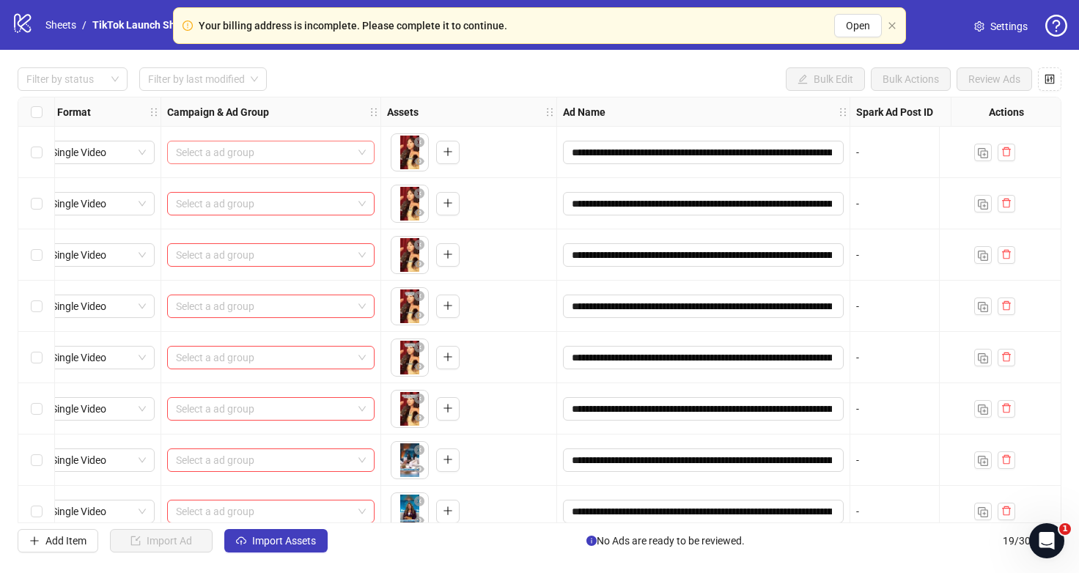
click at [264, 157] on input "search" at bounding box center [264, 152] width 177 height 22
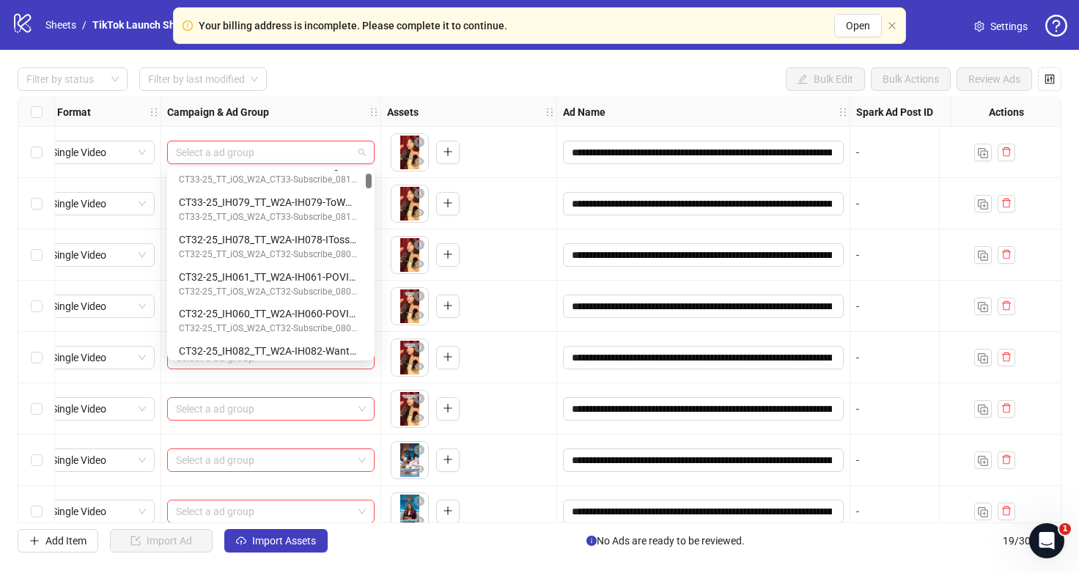
scroll to position [0, 0]
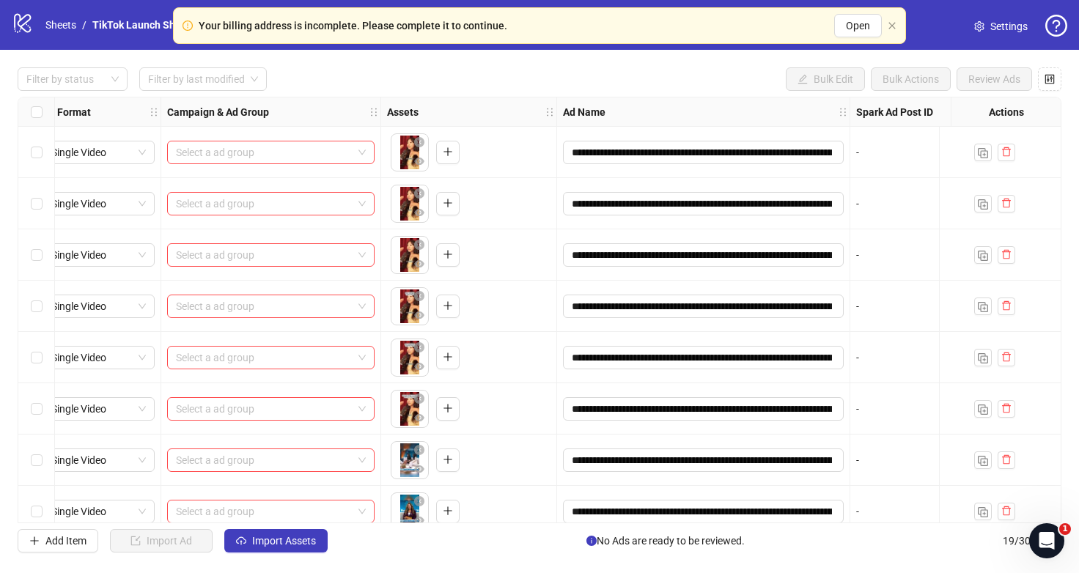
click at [481, 78] on div "Filter by status Filter by last modified Bulk Edit Bulk Actions Review Ads" at bounding box center [539, 78] width 1043 height 23
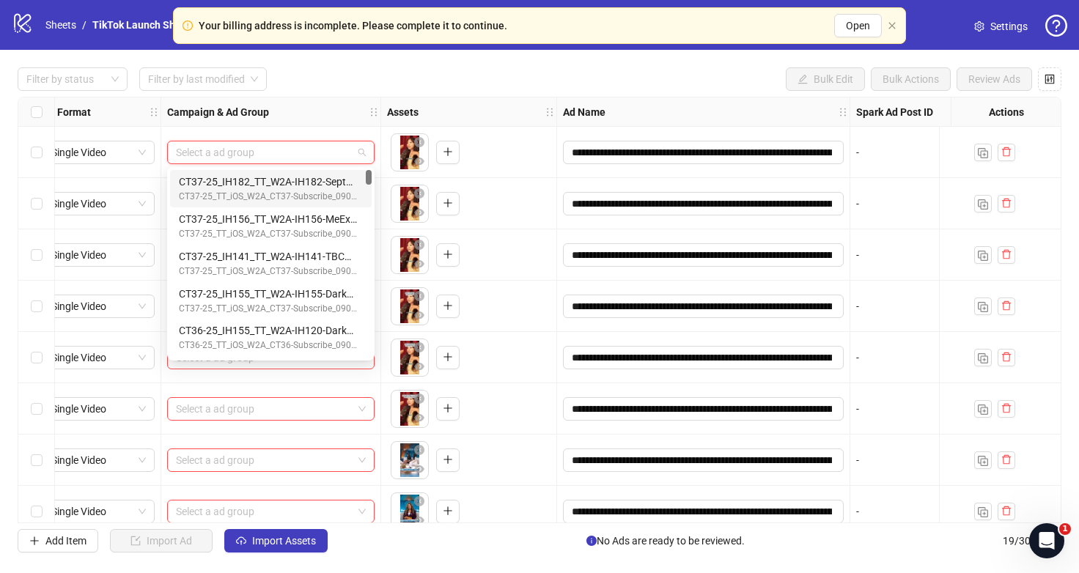
click at [307, 154] on input "search" at bounding box center [264, 152] width 177 height 22
drag, startPoint x: 389, startPoint y: 540, endPoint x: 288, endPoint y: 168, distance: 385.7
click at [389, 540] on div "Add Item Import Ad Import Assets No Ads are ready to be reviewed. 19 / 300 items" at bounding box center [539, 540] width 1043 height 23
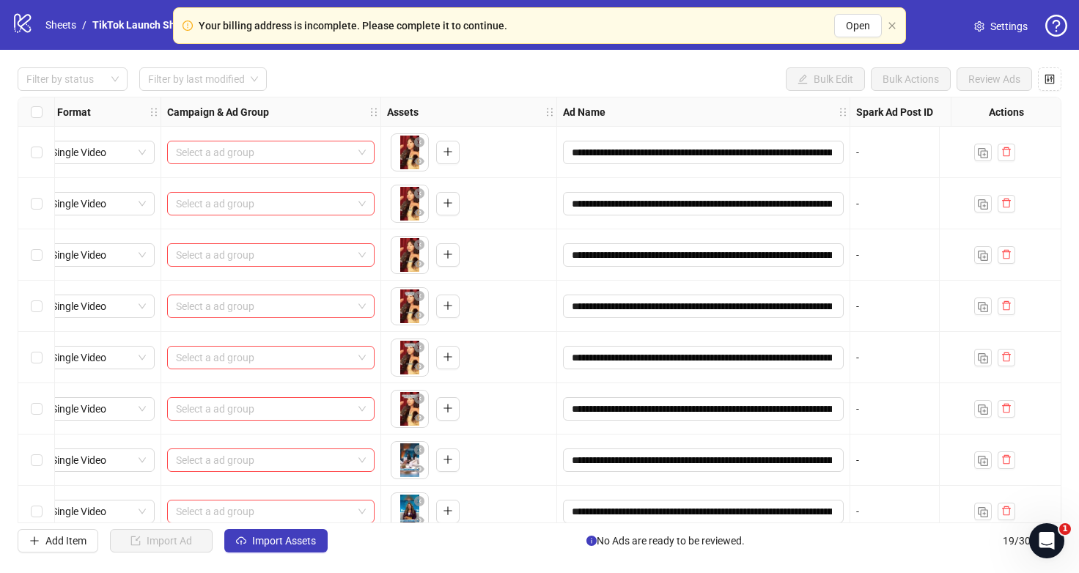
click at [898, 22] on div "Your billing address is incomplete. Please complete it to continue. Open" at bounding box center [539, 25] width 733 height 37
click at [890, 24] on icon "close" at bounding box center [891, 25] width 7 height 7
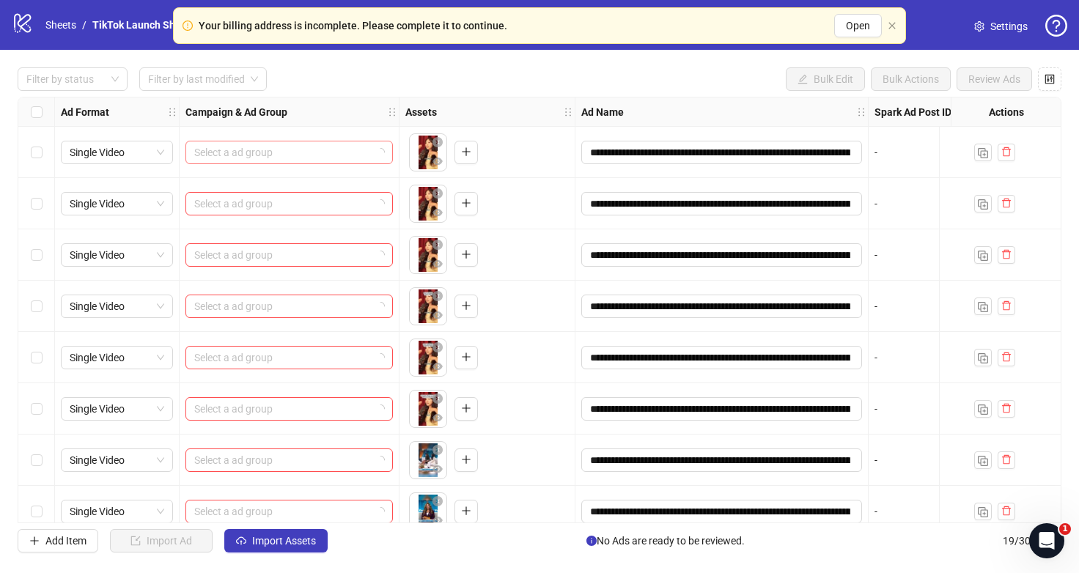
click at [248, 157] on input "search" at bounding box center [282, 152] width 177 height 22
click at [352, 85] on div "Filter by status Filter by last modified Bulk Edit Bulk Actions Review Ads" at bounding box center [539, 78] width 1043 height 23
click at [292, 155] on input "search" at bounding box center [282, 152] width 177 height 22
click at [282, 149] on input "search" at bounding box center [282, 152] width 177 height 22
click at [336, 111] on div "Campaign & Ad Group" at bounding box center [290, 111] width 220 height 29
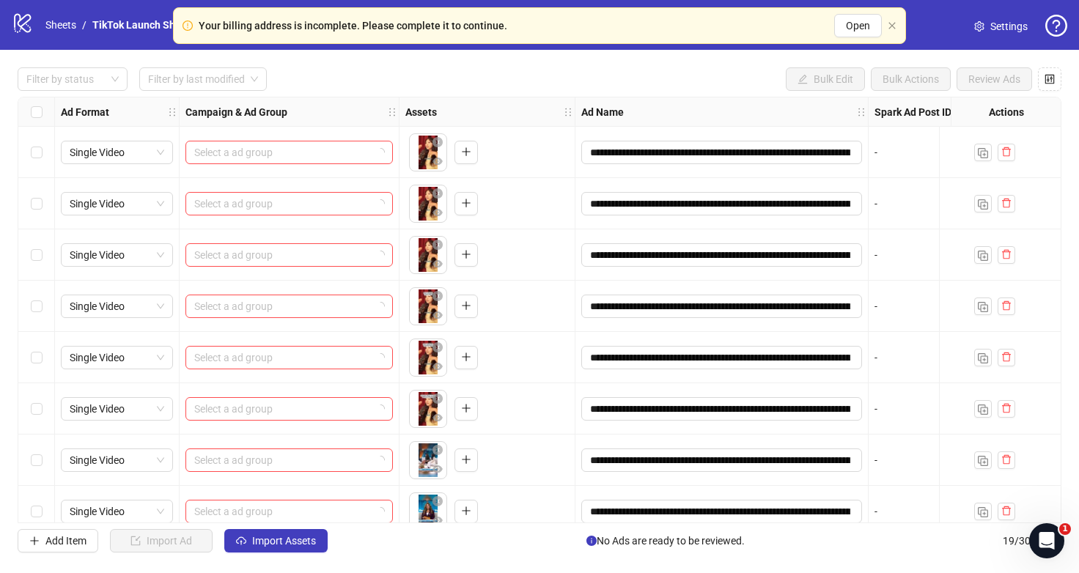
click at [350, 64] on div "**********" at bounding box center [539, 310] width 1079 height 520
click at [861, 28] on span "Open" at bounding box center [858, 26] width 24 height 12
click at [328, 158] on input "search" at bounding box center [282, 152] width 177 height 22
click at [567, 56] on div "**********" at bounding box center [539, 310] width 1079 height 520
click at [332, 151] on input "search" at bounding box center [282, 152] width 177 height 22
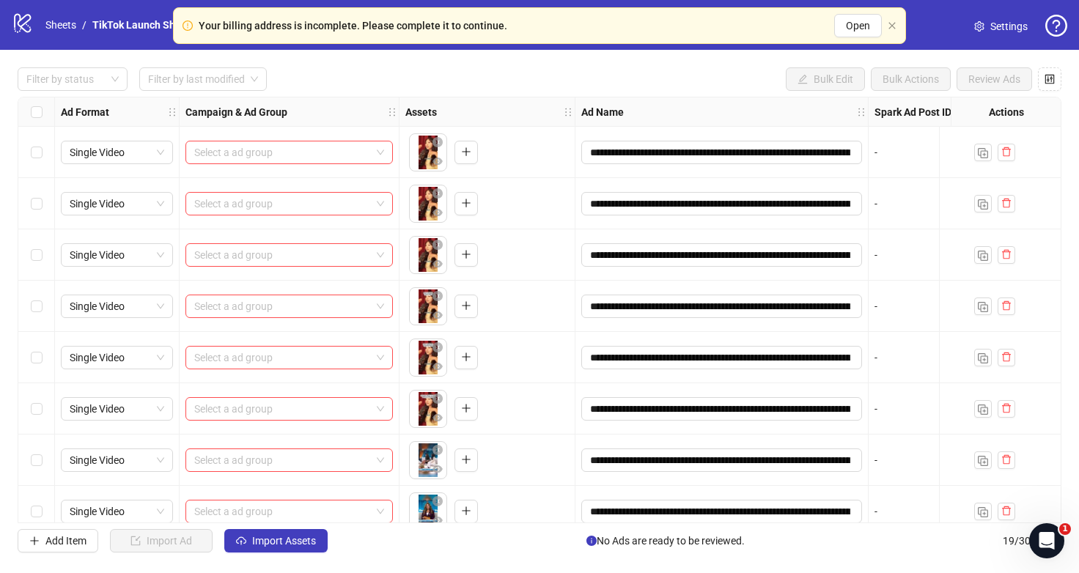
click at [465, 63] on div "**********" at bounding box center [539, 310] width 1079 height 520
click at [860, 26] on span "Open" at bounding box center [858, 26] width 24 height 12
click at [311, 148] on input "search" at bounding box center [282, 152] width 177 height 22
click at [237, 152] on input "search" at bounding box center [282, 152] width 177 height 22
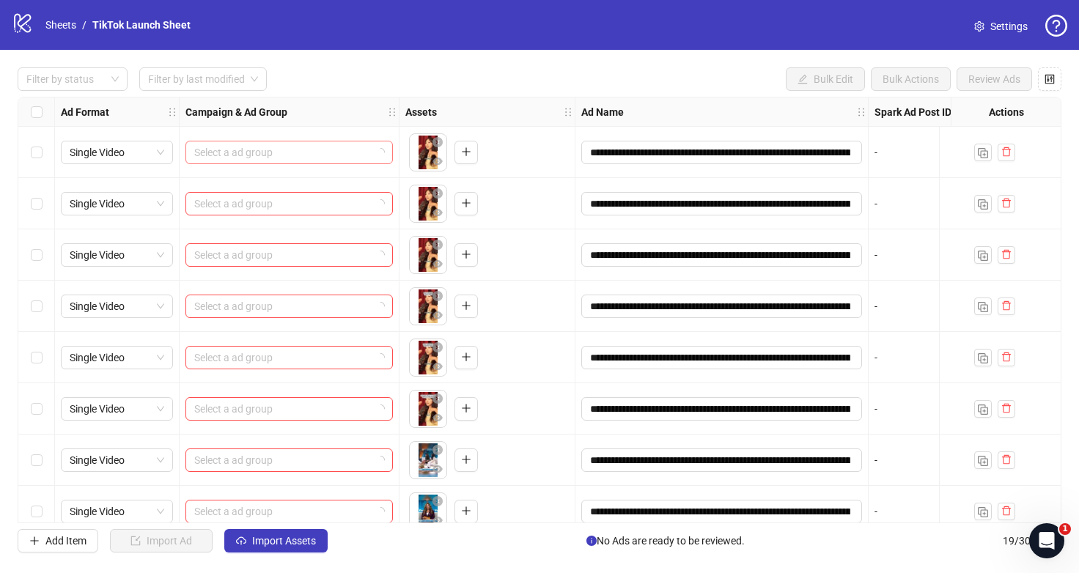
click at [328, 159] on input "search" at bounding box center [282, 152] width 177 height 22
click at [372, 94] on div "**********" at bounding box center [539, 310] width 1079 height 520
click at [299, 150] on input "search" at bounding box center [282, 152] width 177 height 22
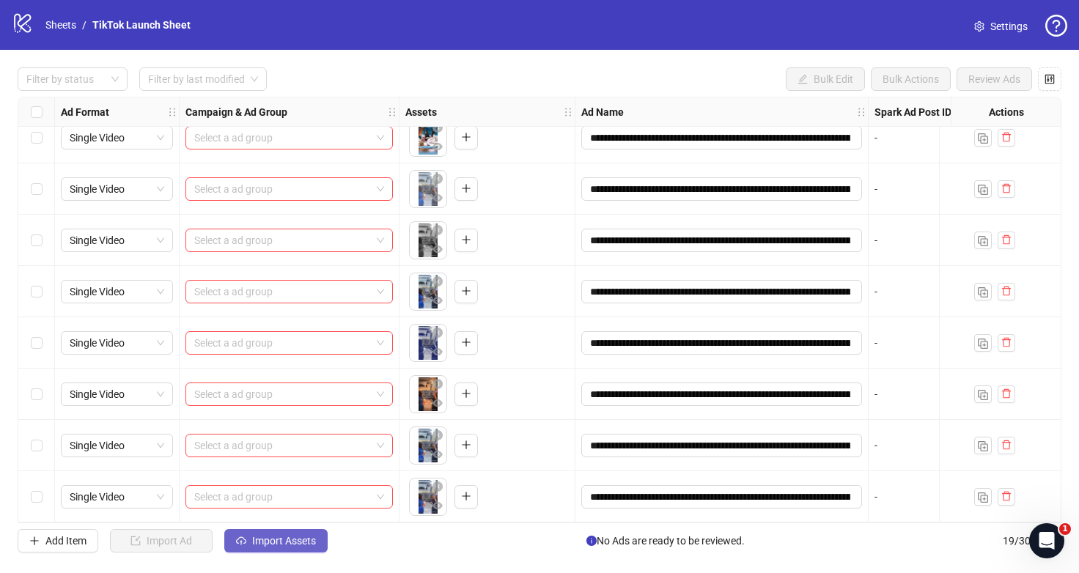
click at [270, 543] on span "Import Assets" at bounding box center [284, 541] width 64 height 12
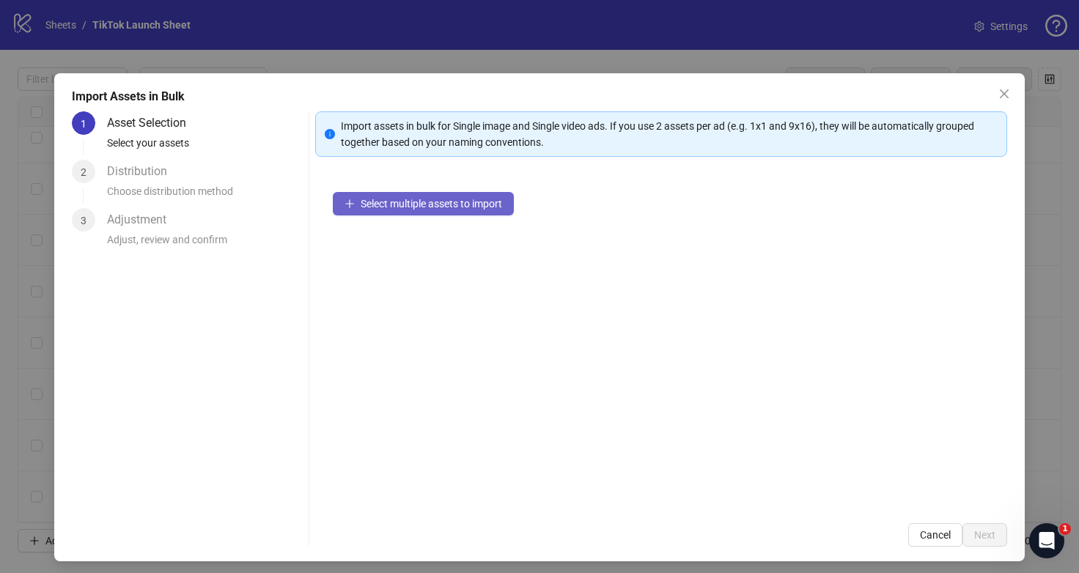
click at [367, 199] on span "Select multiple assets to import" at bounding box center [431, 204] width 141 height 12
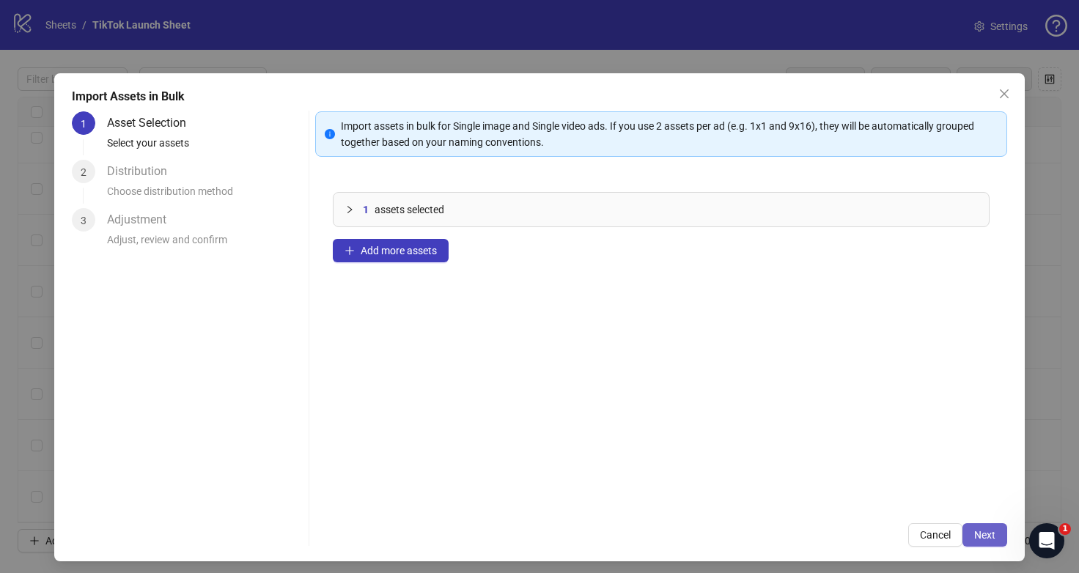
click at [974, 529] on span "Next" at bounding box center [984, 535] width 21 height 12
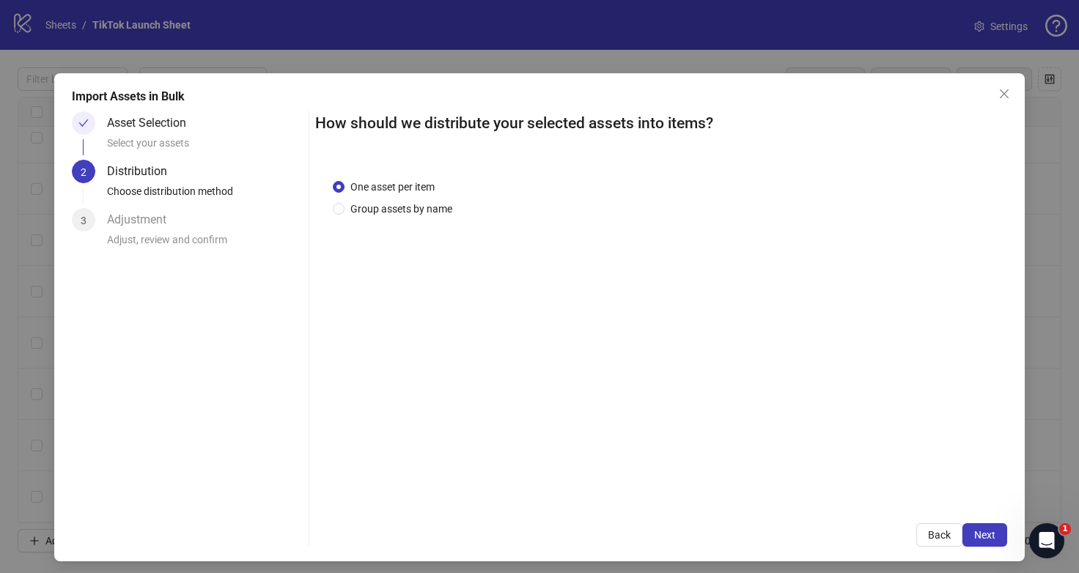
click at [974, 529] on span "Next" at bounding box center [984, 535] width 21 height 12
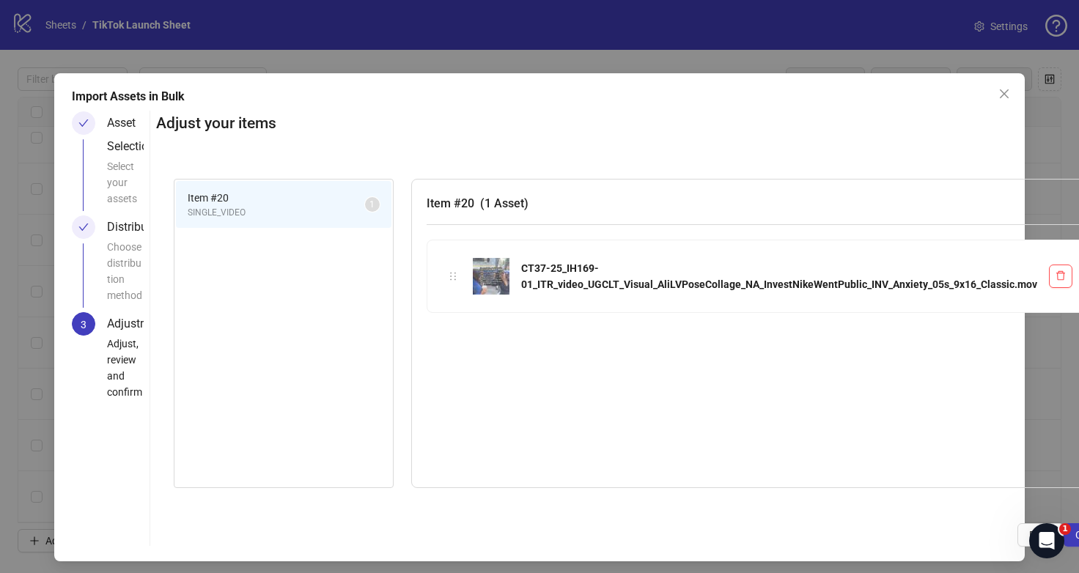
scroll to position [0, 41]
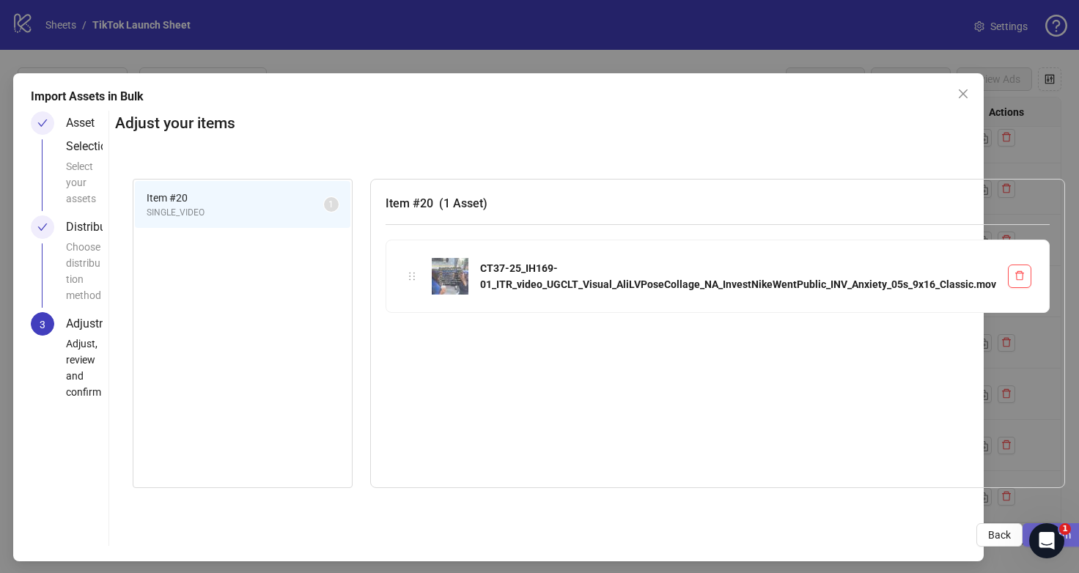
click at [1024, 528] on button "Confirm" at bounding box center [1052, 534] width 60 height 23
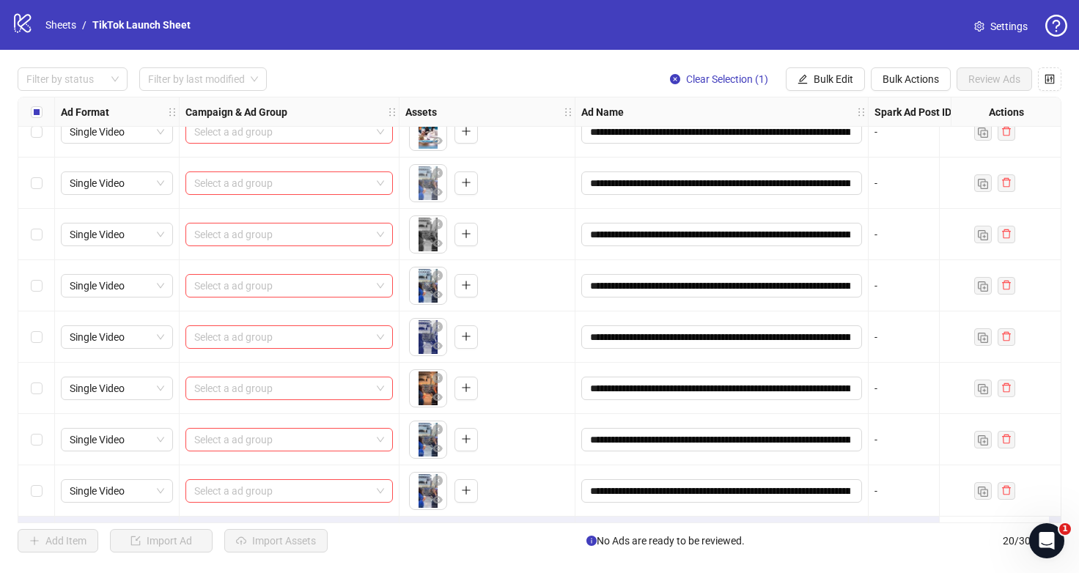
scroll to position [0, 0]
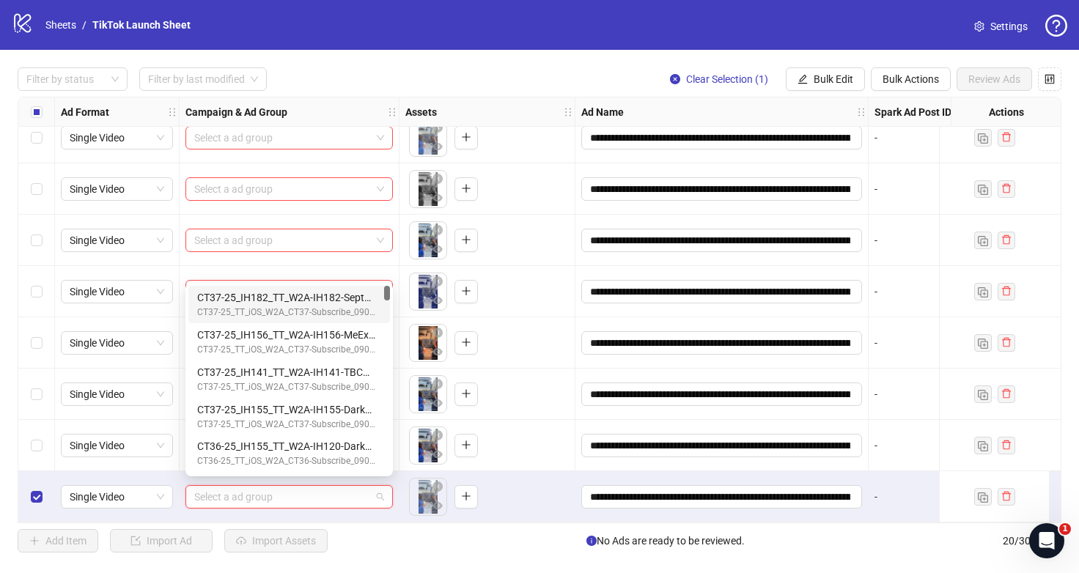
click at [332, 499] on input "search" at bounding box center [282, 497] width 177 height 22
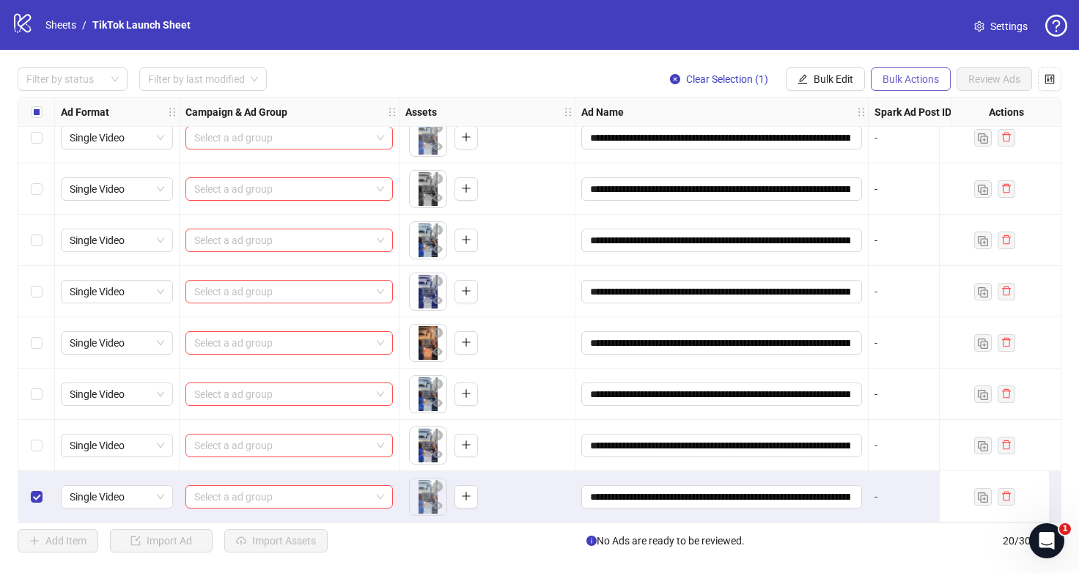
click at [882, 77] on span "Bulk Actions" at bounding box center [910, 79] width 56 height 12
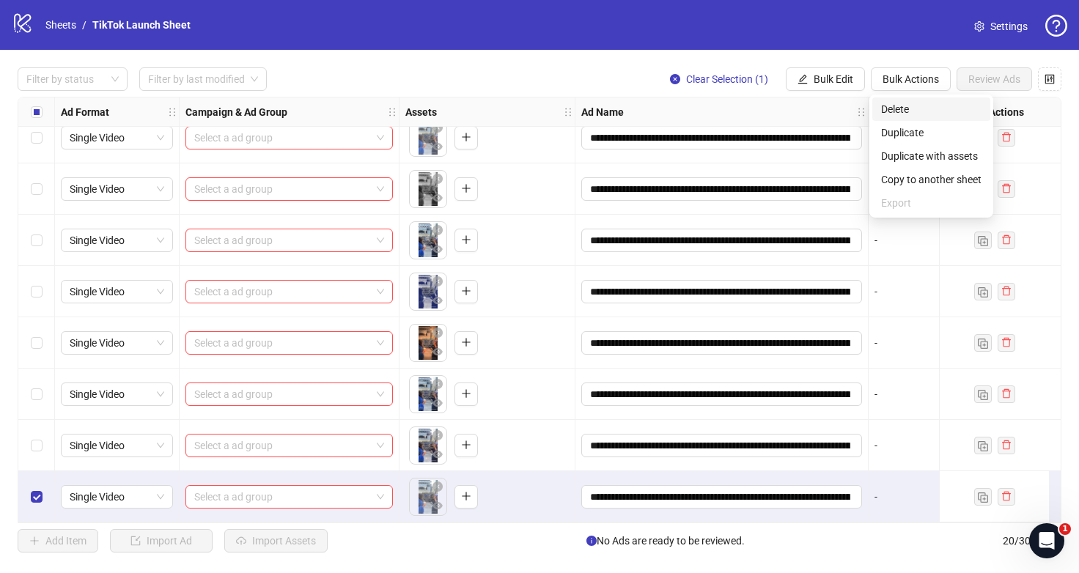
click at [946, 116] on span "Delete" at bounding box center [931, 109] width 100 height 16
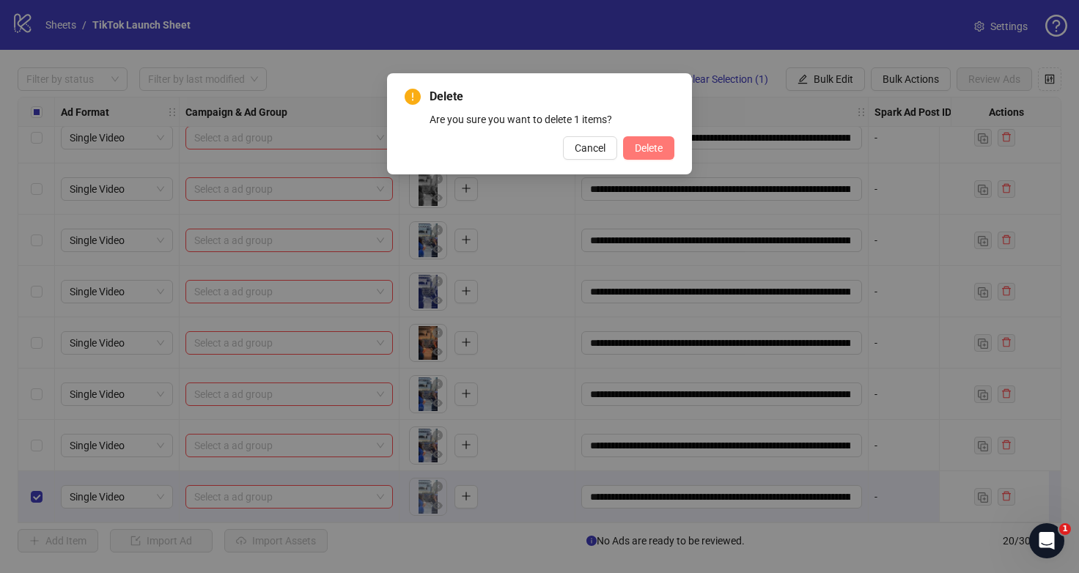
click at [643, 150] on span "Delete" at bounding box center [649, 148] width 28 height 12
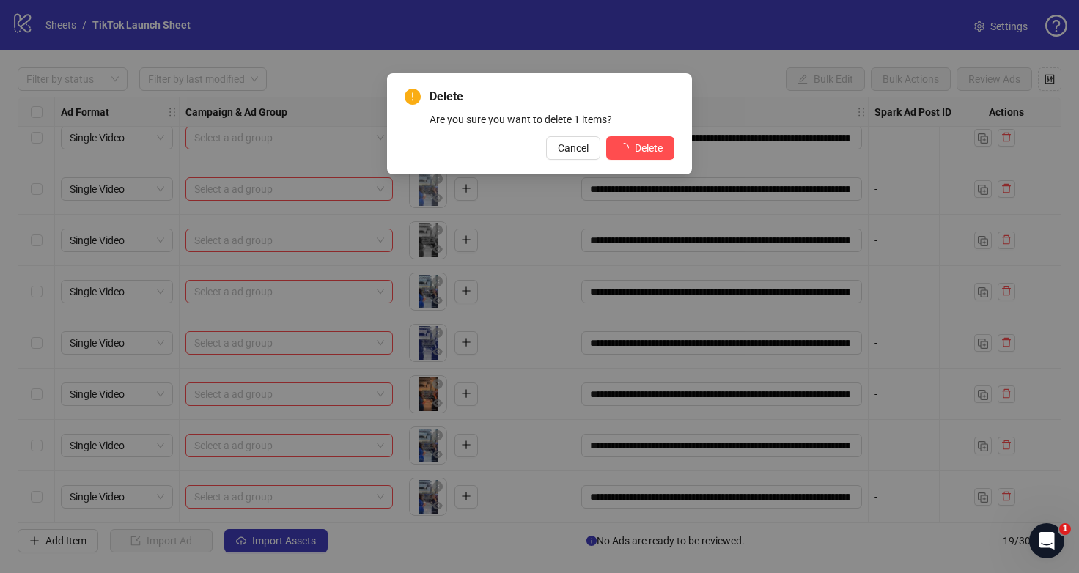
scroll to position [585, 0]
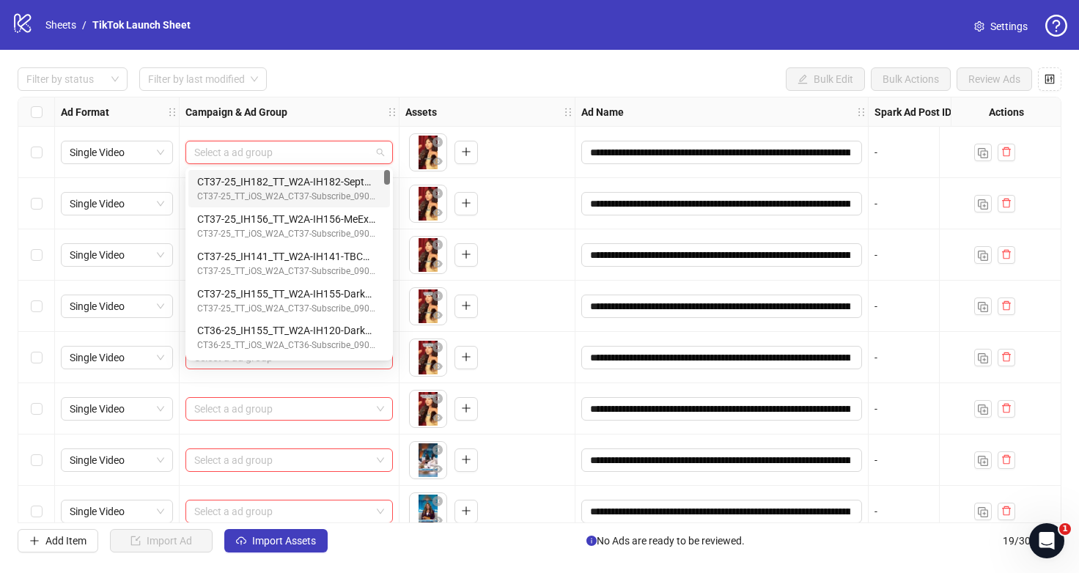
click at [276, 159] on input "search" at bounding box center [282, 152] width 177 height 22
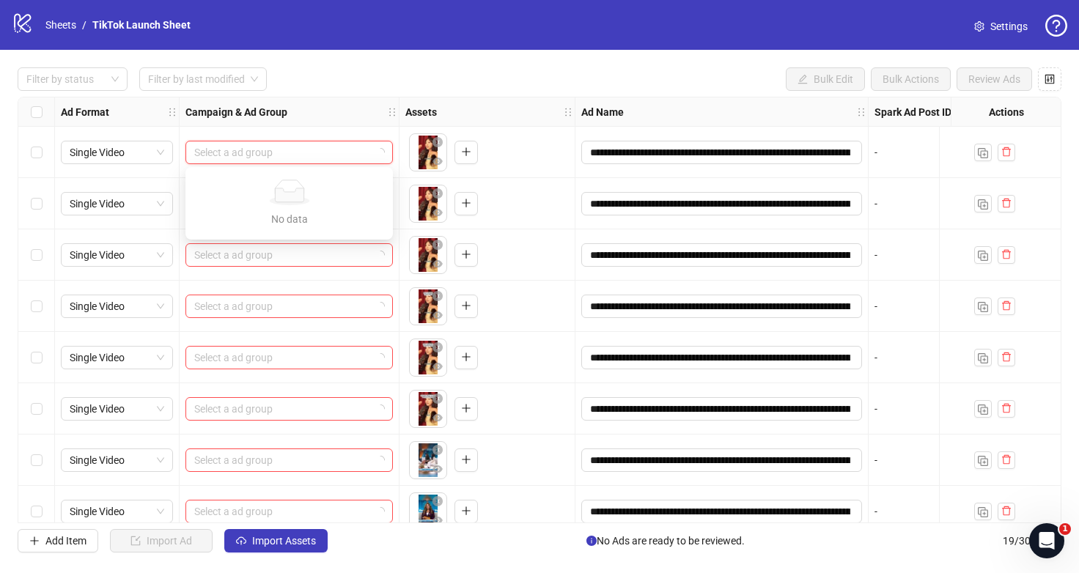
click at [202, 143] on input "search" at bounding box center [282, 152] width 177 height 22
